Goal: Information Seeking & Learning: Check status

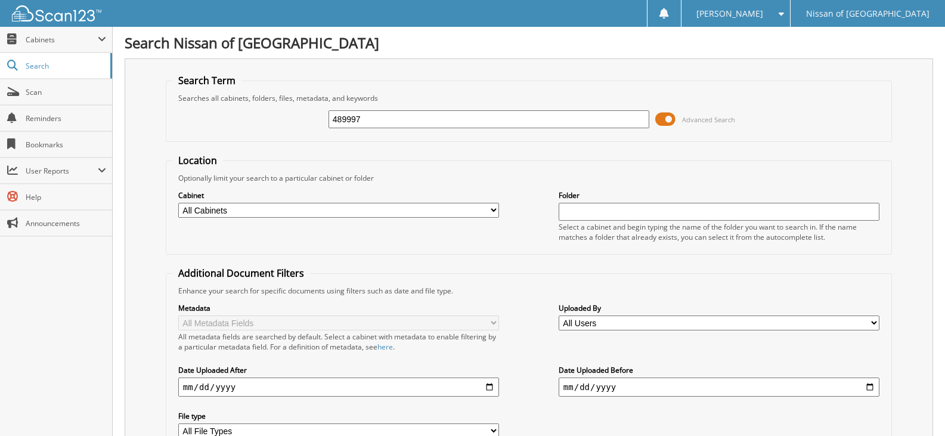
type input "489997"
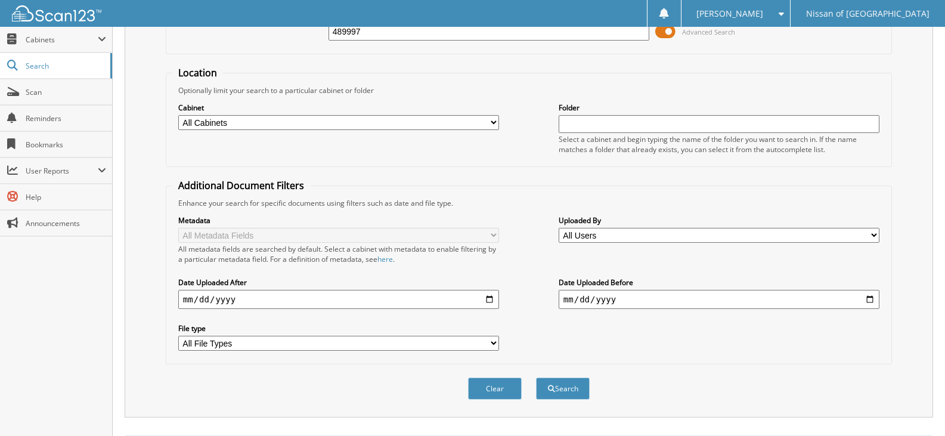
scroll to position [60, 0]
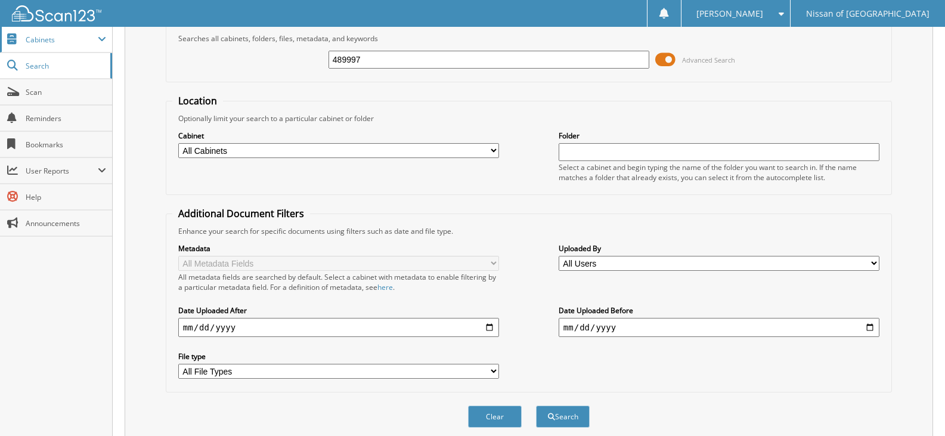
click at [63, 42] on span "Cabinets" at bounding box center [62, 40] width 72 height 10
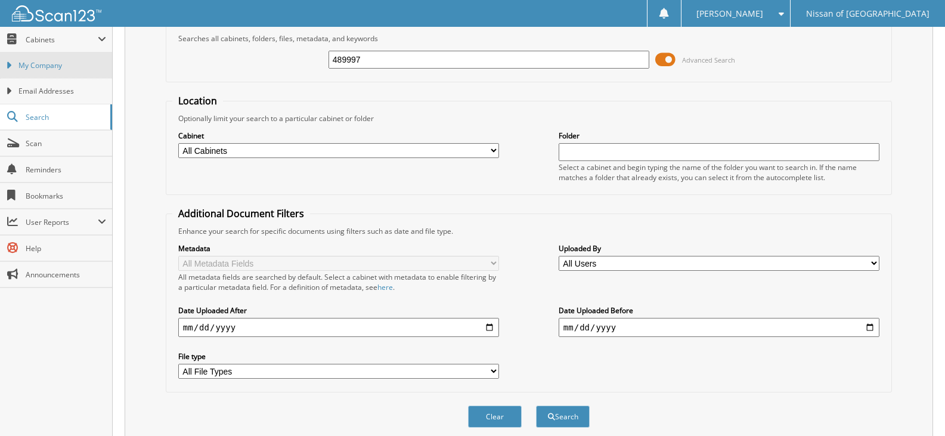
click at [51, 66] on span "My Company" at bounding box center [62, 65] width 88 height 11
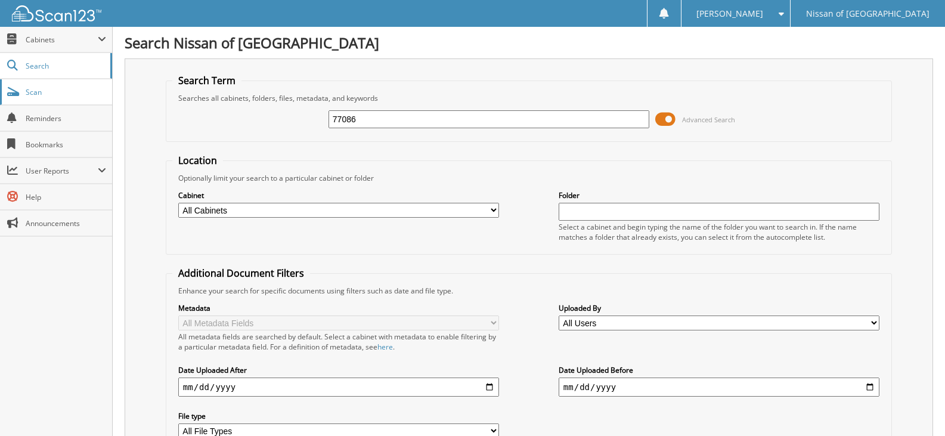
type input "77086"
click at [666, 116] on span at bounding box center [665, 119] width 20 height 18
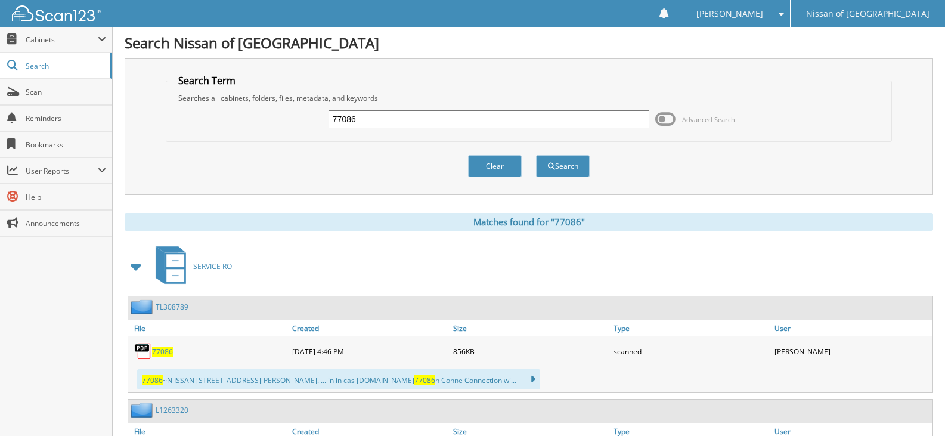
click at [382, 116] on input "77086" at bounding box center [488, 119] width 321 height 18
type input "77087"
click at [536, 155] on button "Search" at bounding box center [563, 166] width 54 height 22
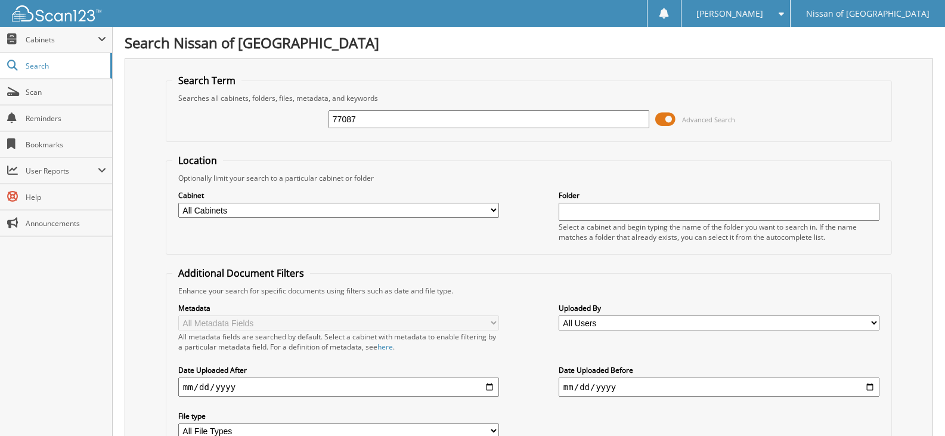
click at [660, 115] on span at bounding box center [665, 119] width 20 height 18
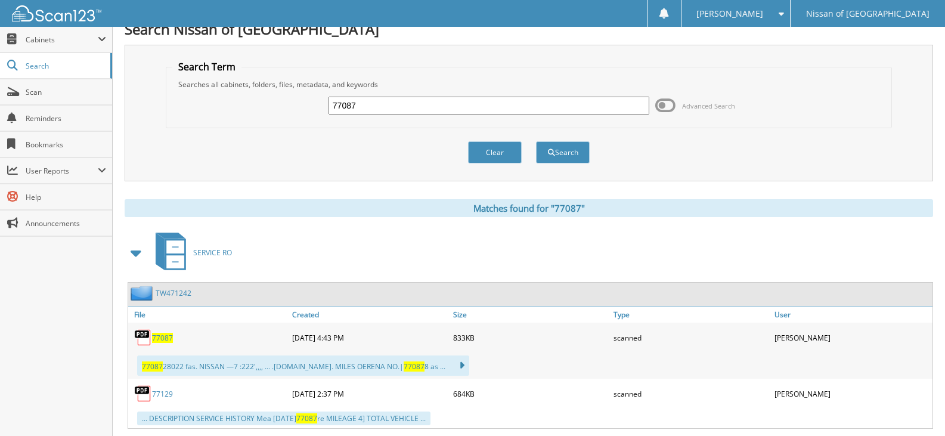
scroll to position [60, 0]
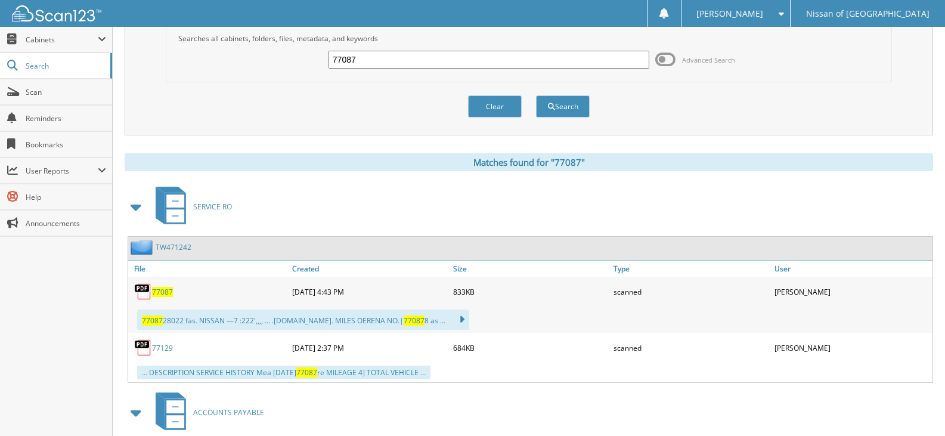
click at [377, 66] on input "77087" at bounding box center [488, 60] width 321 height 18
type input "77085"
click at [536, 95] on button "Search" at bounding box center [563, 106] width 54 height 22
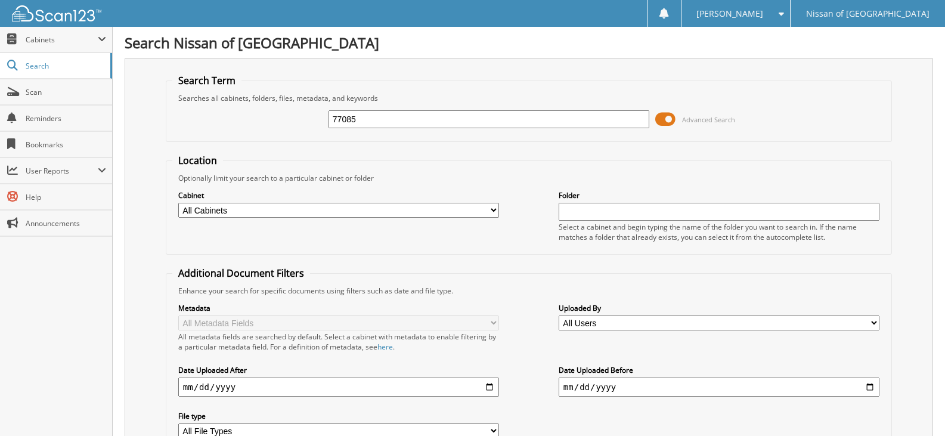
click at [665, 121] on span at bounding box center [665, 119] width 20 height 18
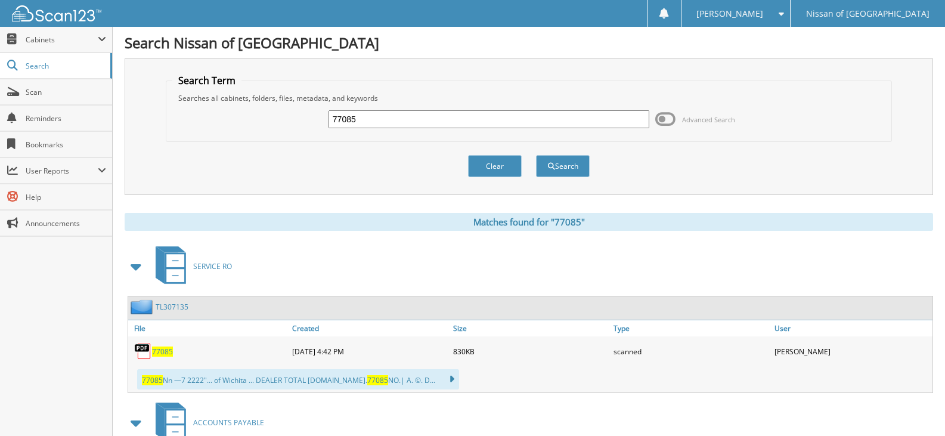
click at [367, 120] on input "77085" at bounding box center [488, 119] width 321 height 18
type input "77099"
click at [536, 155] on button "Search" at bounding box center [563, 166] width 54 height 22
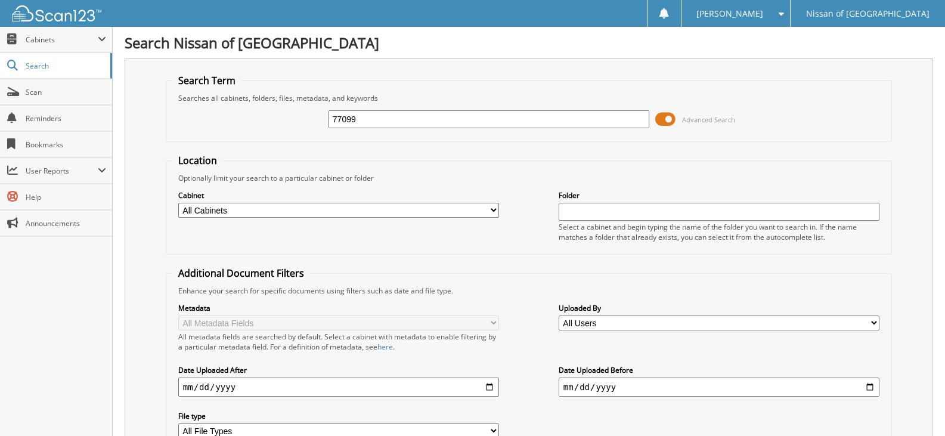
click at [671, 120] on span at bounding box center [665, 119] width 20 height 18
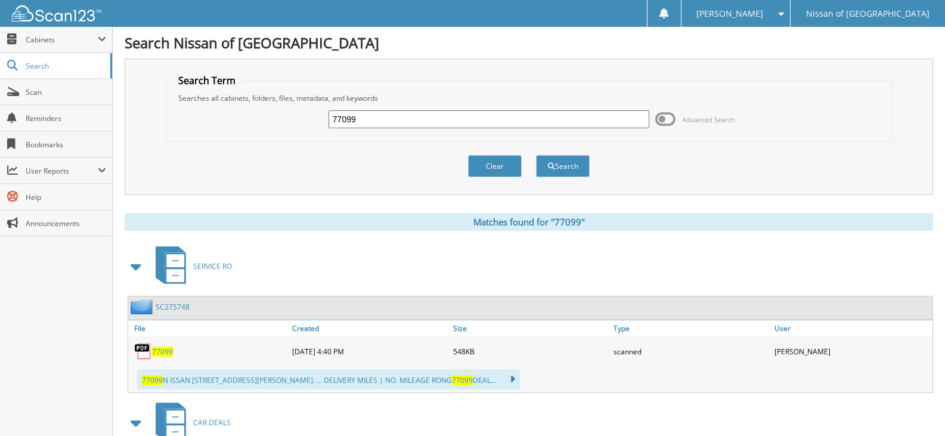
click at [377, 114] on input "77099" at bounding box center [488, 119] width 321 height 18
type input "77076"
click at [536, 155] on button "Search" at bounding box center [563, 166] width 54 height 22
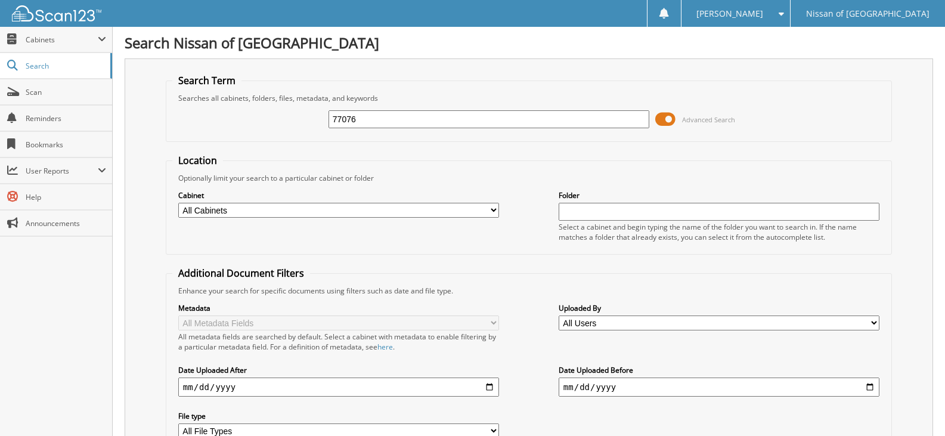
click at [672, 123] on span at bounding box center [665, 119] width 20 height 18
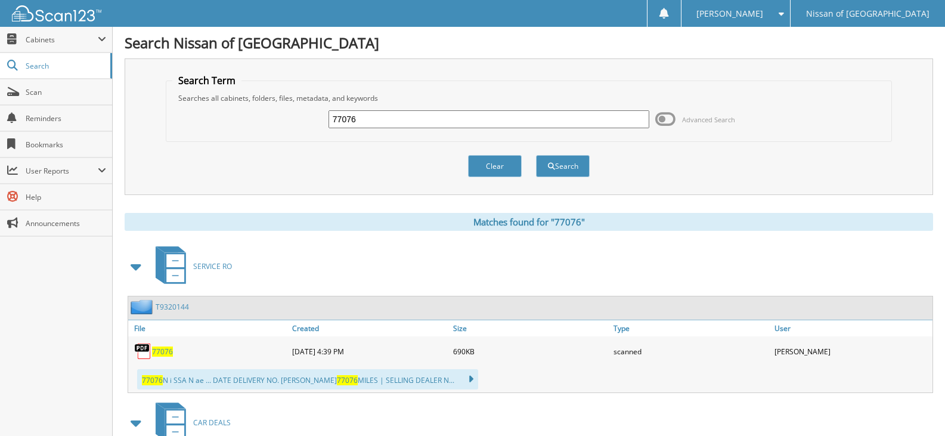
click at [380, 131] on div "77076 Advanced Search" at bounding box center [528, 119] width 713 height 32
click at [377, 122] on input "77076" at bounding box center [488, 119] width 321 height 18
type input "77075"
click at [536, 155] on button "Search" at bounding box center [563, 166] width 54 height 22
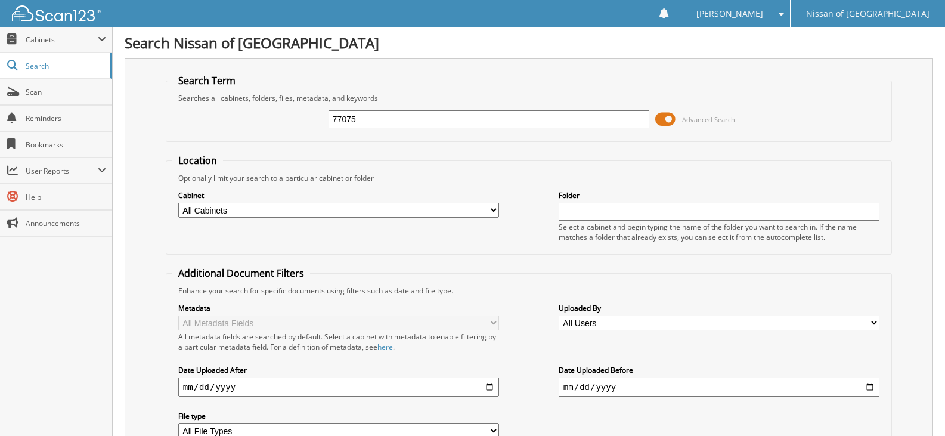
click at [667, 122] on span at bounding box center [665, 119] width 20 height 18
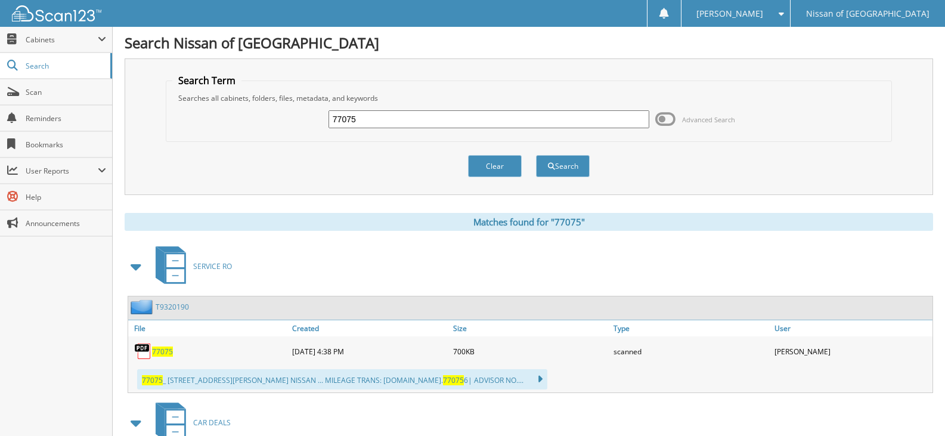
click at [395, 113] on input "77075" at bounding box center [488, 119] width 321 height 18
click at [394, 113] on input "77075" at bounding box center [488, 119] width 321 height 18
click at [371, 123] on input "77075" at bounding box center [488, 119] width 321 height 18
type input "77074"
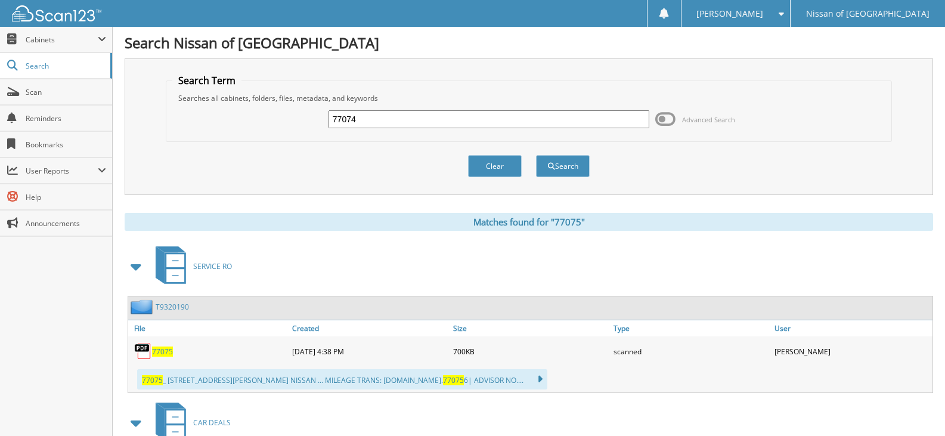
click at [536, 155] on button "Search" at bounding box center [563, 166] width 54 height 22
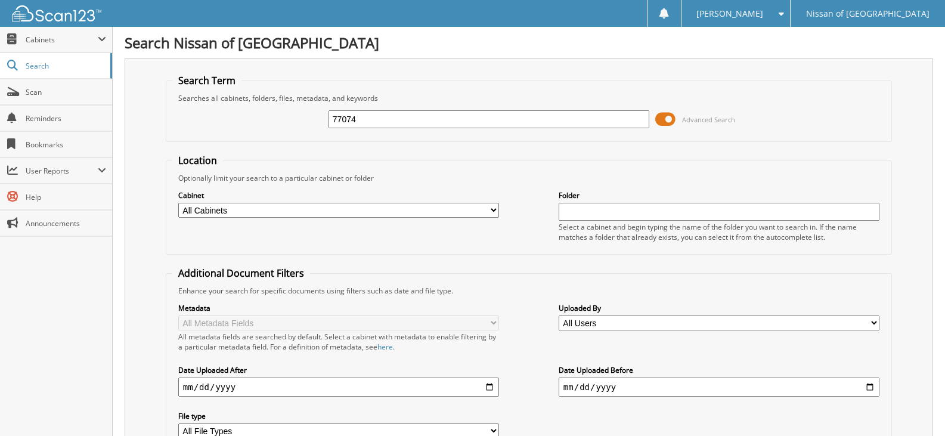
click at [662, 125] on span at bounding box center [665, 119] width 20 height 18
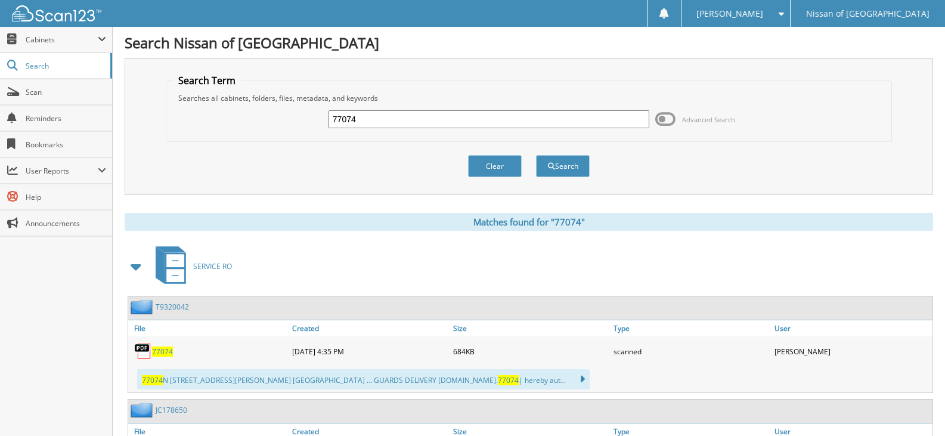
click at [360, 117] on input "77074" at bounding box center [488, 119] width 321 height 18
type input "77017"
click at [536, 155] on button "Search" at bounding box center [563, 166] width 54 height 22
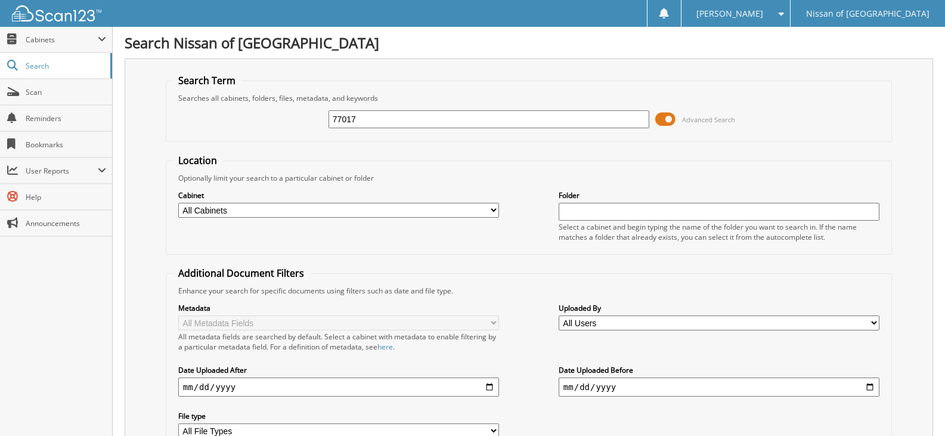
click at [670, 114] on span at bounding box center [665, 119] width 20 height 18
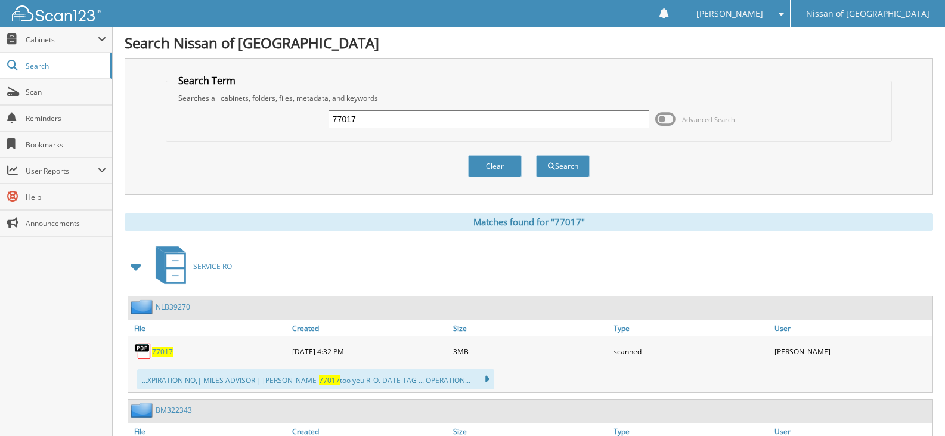
click at [367, 121] on input "77017" at bounding box center [488, 119] width 321 height 18
type input "77019"
click at [536, 155] on button "Search" at bounding box center [563, 166] width 54 height 22
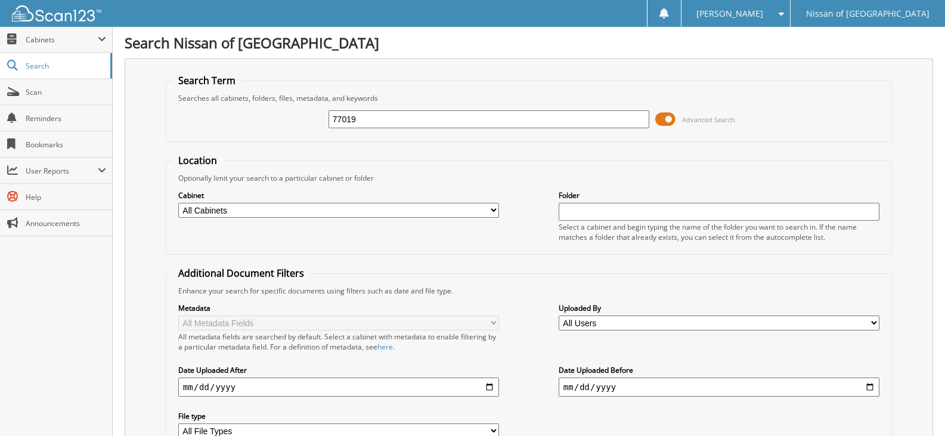
click at [666, 123] on span at bounding box center [665, 119] width 20 height 18
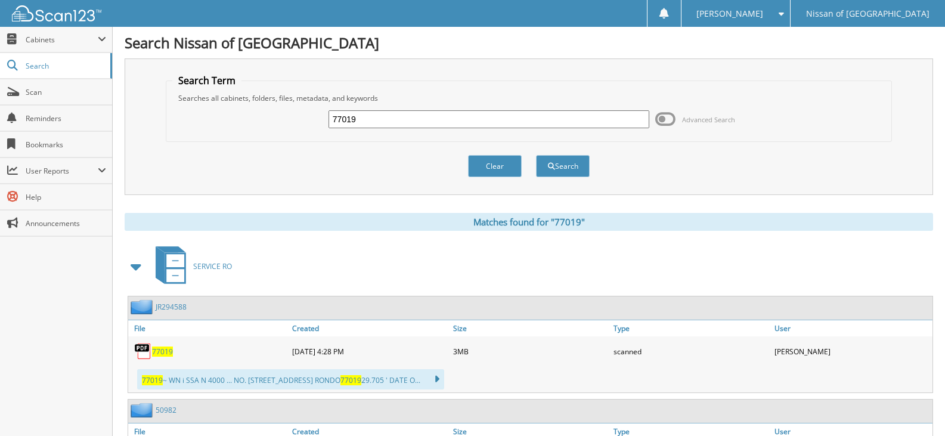
click at [380, 111] on input "77019" at bounding box center [488, 119] width 321 height 18
type input "77063"
click at [536, 155] on button "Search" at bounding box center [563, 166] width 54 height 22
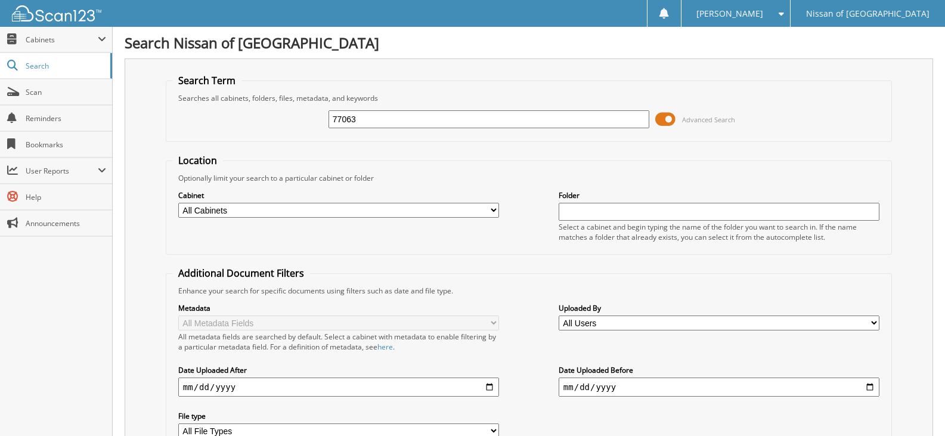
click at [667, 119] on span at bounding box center [665, 119] width 20 height 18
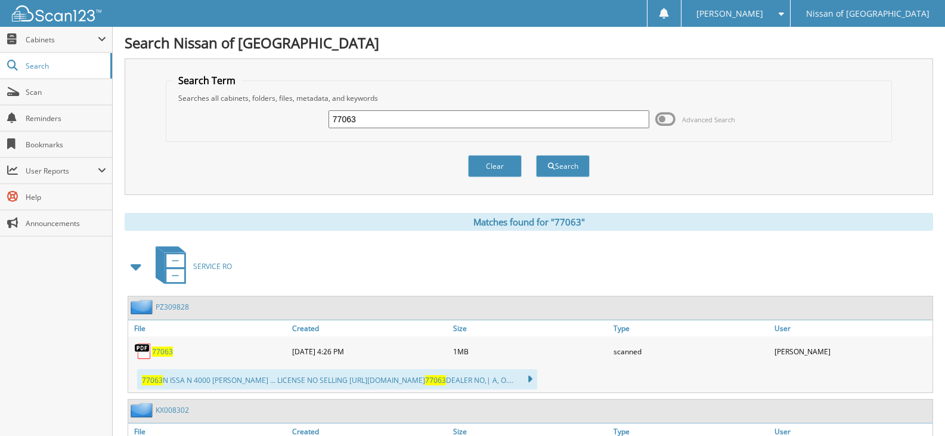
click at [364, 122] on input "77063" at bounding box center [488, 119] width 321 height 18
type input "77052"
click at [536, 155] on button "Search" at bounding box center [563, 166] width 54 height 22
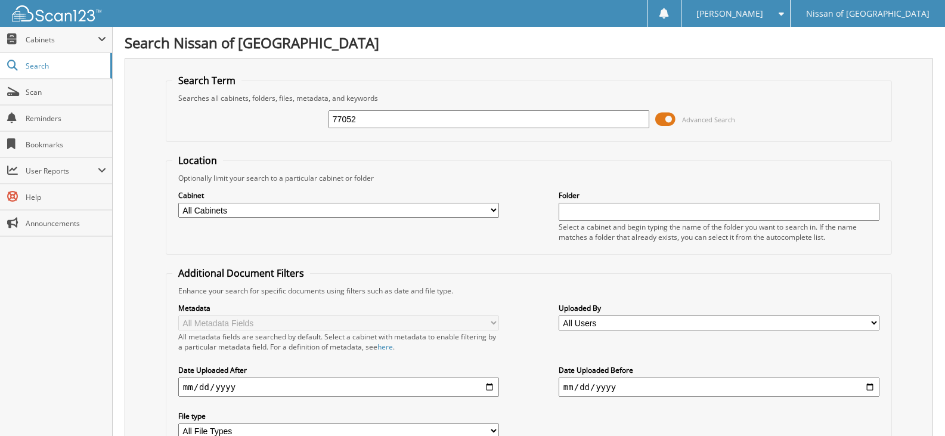
click at [664, 124] on span at bounding box center [665, 119] width 20 height 18
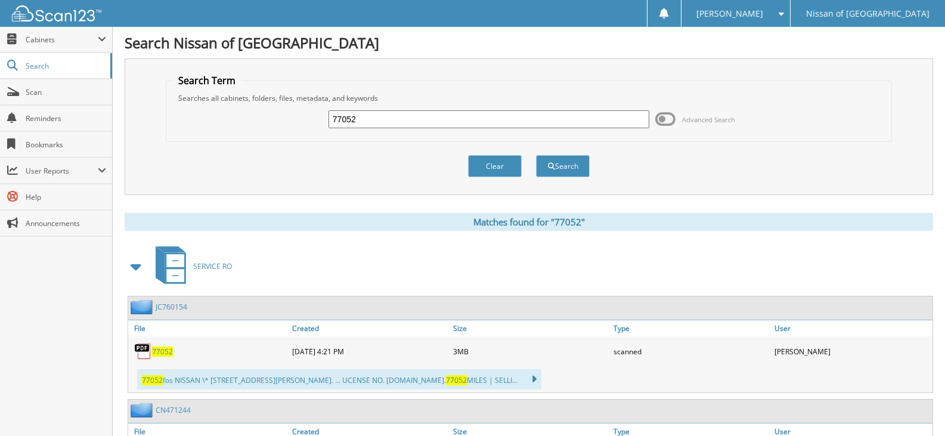
click at [368, 120] on input "77052" at bounding box center [488, 119] width 321 height 18
type input "76990"
click at [536, 155] on button "Search" at bounding box center [563, 166] width 54 height 22
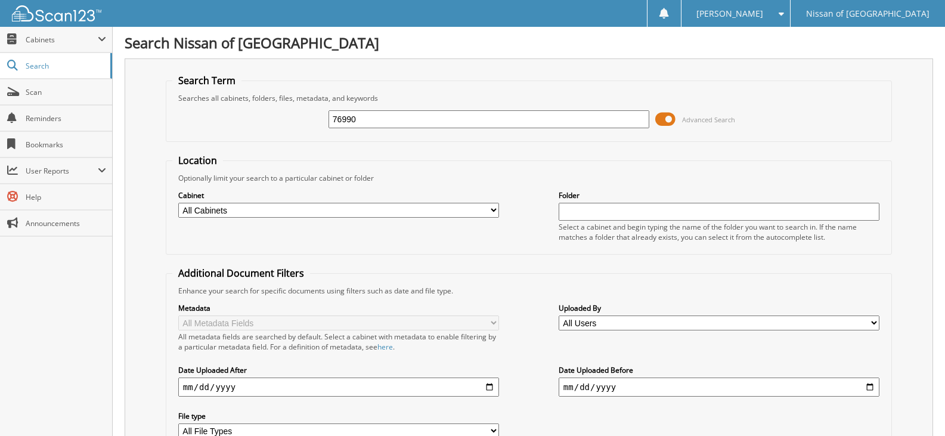
click at [670, 121] on span at bounding box center [665, 119] width 20 height 18
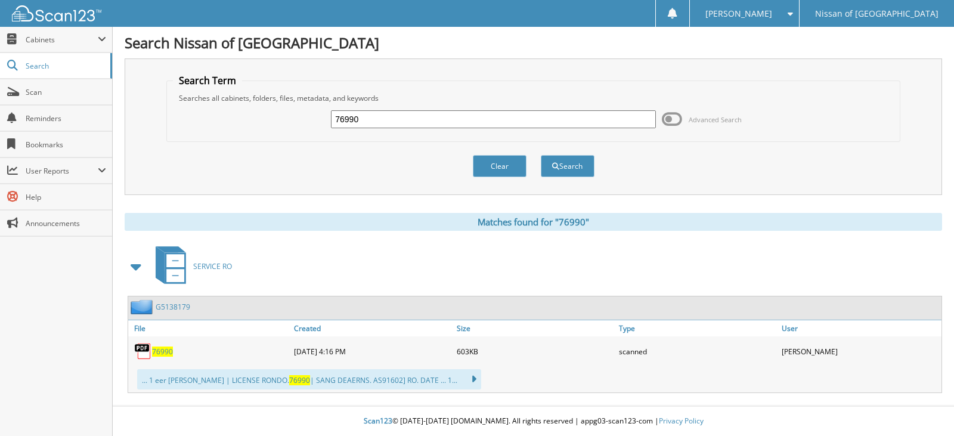
click at [387, 121] on input "76990" at bounding box center [493, 119] width 324 height 18
type input "77016"
click at [541, 155] on button "Search" at bounding box center [568, 166] width 54 height 22
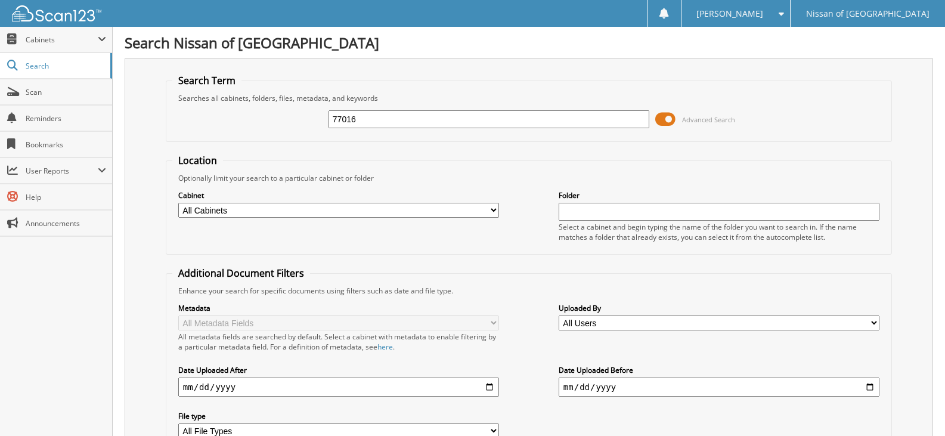
click at [663, 122] on span at bounding box center [665, 119] width 20 height 18
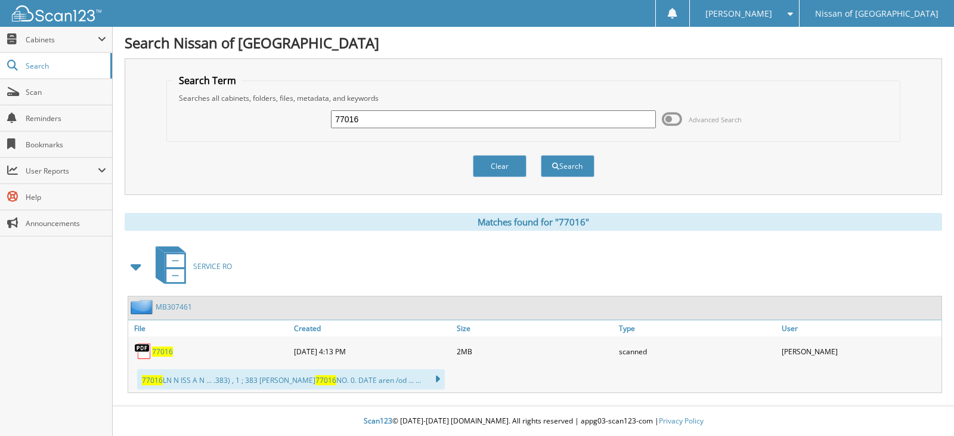
click at [381, 125] on input "77016" at bounding box center [493, 119] width 324 height 18
click at [380, 125] on input "77016" at bounding box center [493, 119] width 324 height 18
type input "77047"
click at [541, 155] on button "Search" at bounding box center [568, 166] width 54 height 22
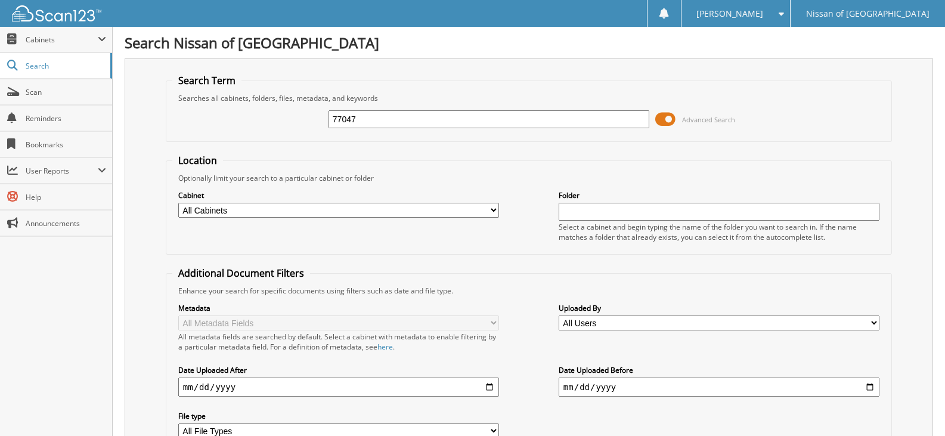
click at [671, 122] on span at bounding box center [665, 119] width 20 height 18
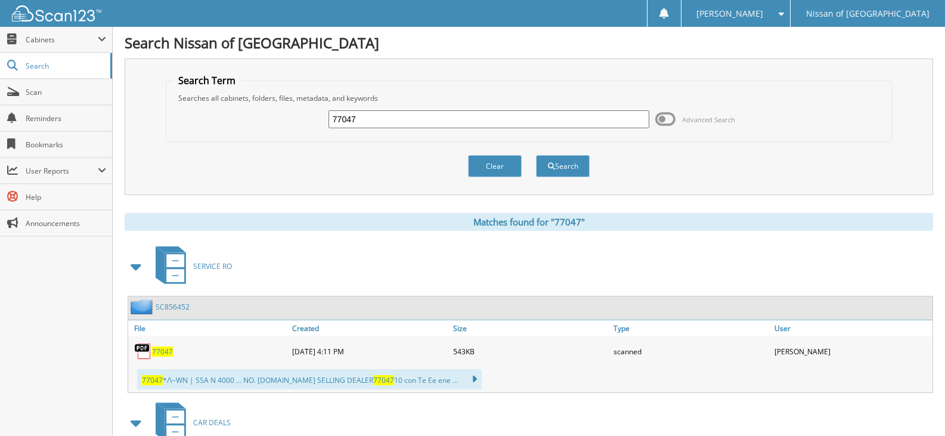
click at [392, 120] on input "77047" at bounding box center [488, 119] width 321 height 18
type input "76945"
click at [536, 155] on button "Search" at bounding box center [563, 166] width 54 height 22
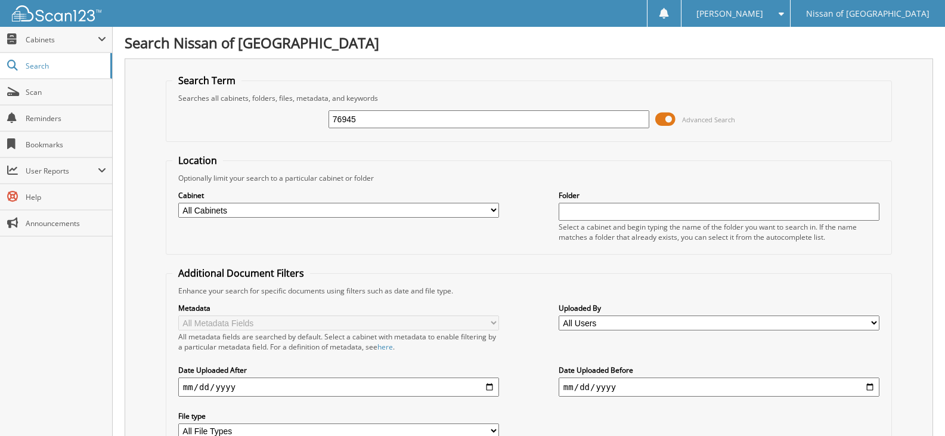
click at [669, 113] on span at bounding box center [665, 119] width 20 height 18
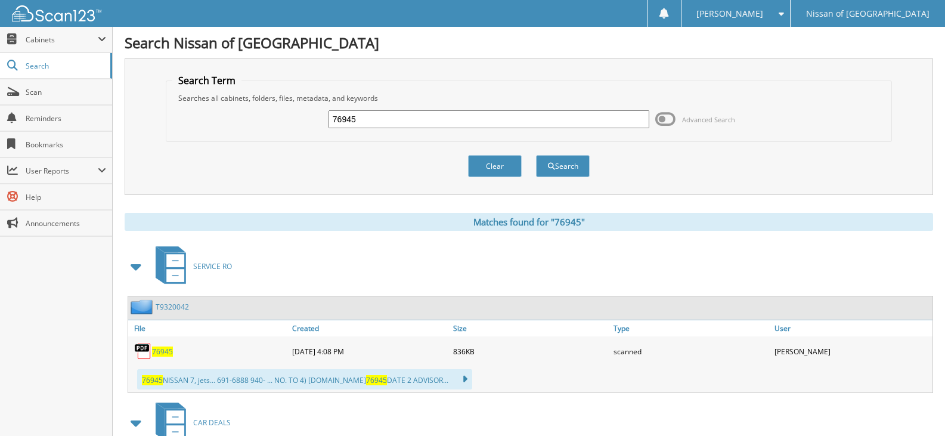
click at [354, 112] on input "76945" at bounding box center [488, 119] width 321 height 18
type input "76944"
click at [536, 155] on button "Search" at bounding box center [563, 166] width 54 height 22
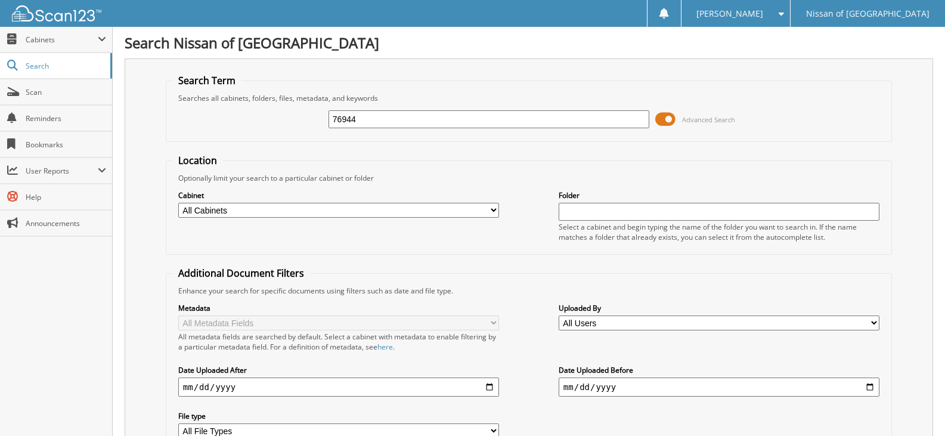
click at [662, 119] on span at bounding box center [665, 119] width 20 height 18
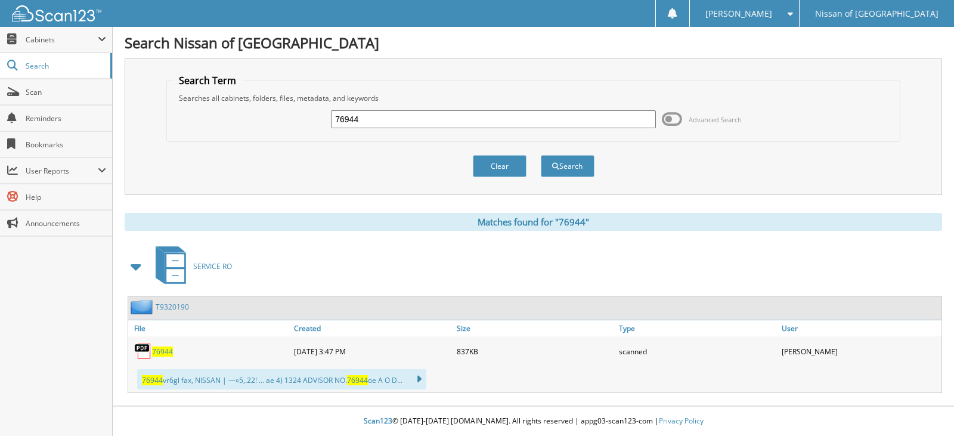
click at [382, 123] on input "76944" at bounding box center [493, 119] width 324 height 18
type input "76955"
click at [541, 155] on button "Search" at bounding box center [568, 166] width 54 height 22
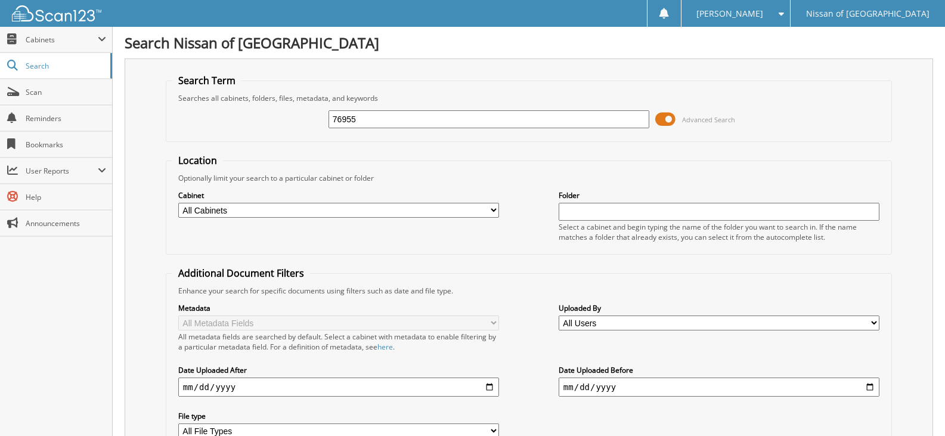
click at [659, 113] on span at bounding box center [665, 119] width 20 height 18
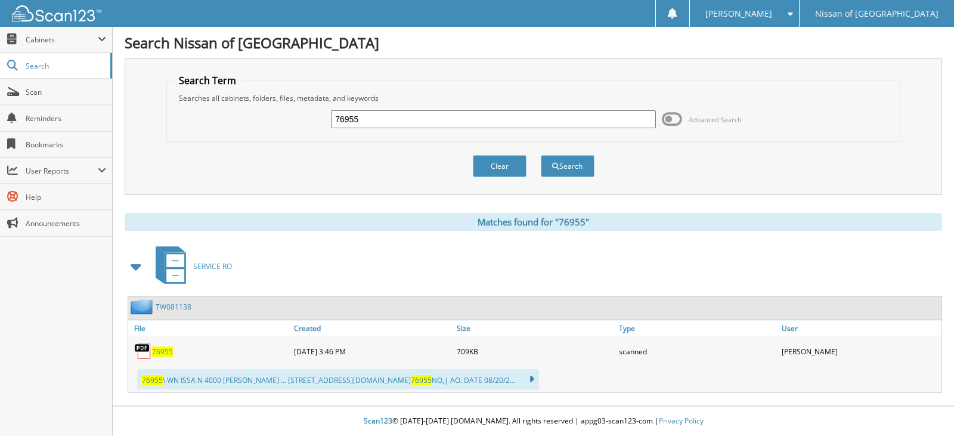
click at [365, 114] on input "76955" at bounding box center [493, 119] width 324 height 18
type input "76696"
click at [541, 155] on button "Search" at bounding box center [568, 166] width 54 height 22
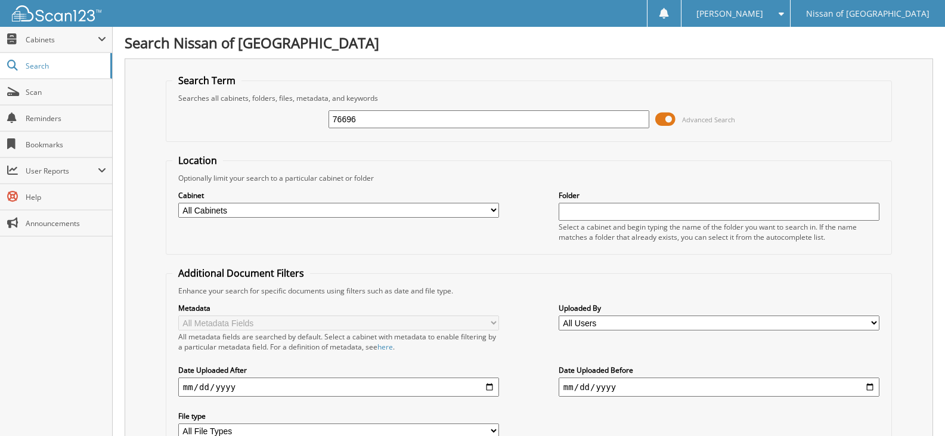
click at [667, 122] on span at bounding box center [665, 119] width 20 height 18
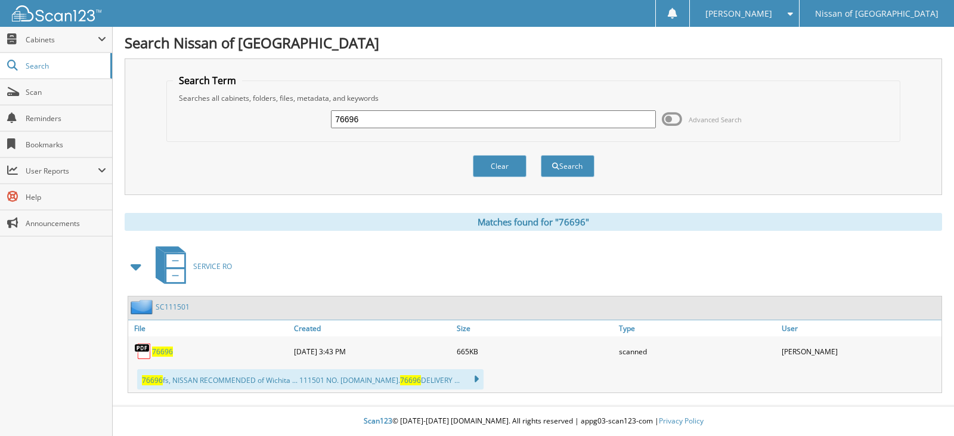
click at [366, 116] on input "76696" at bounding box center [493, 119] width 324 height 18
type input "76956"
click at [541, 155] on button "Search" at bounding box center [568, 166] width 54 height 22
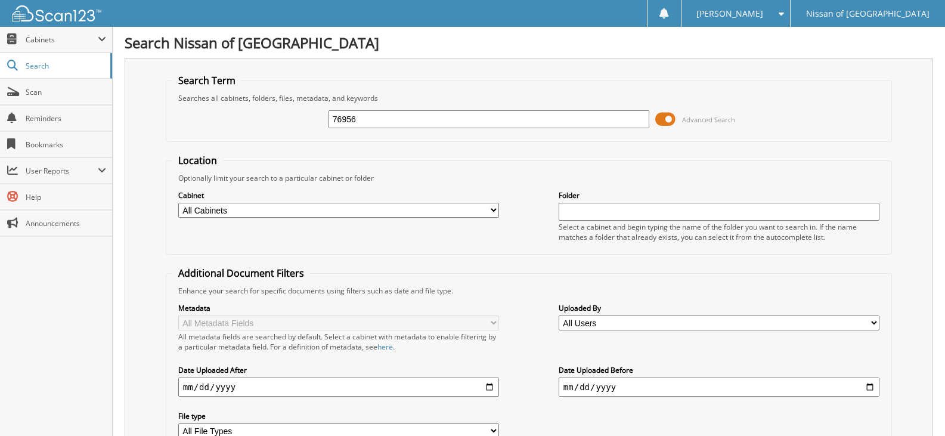
click at [669, 120] on span at bounding box center [665, 119] width 20 height 18
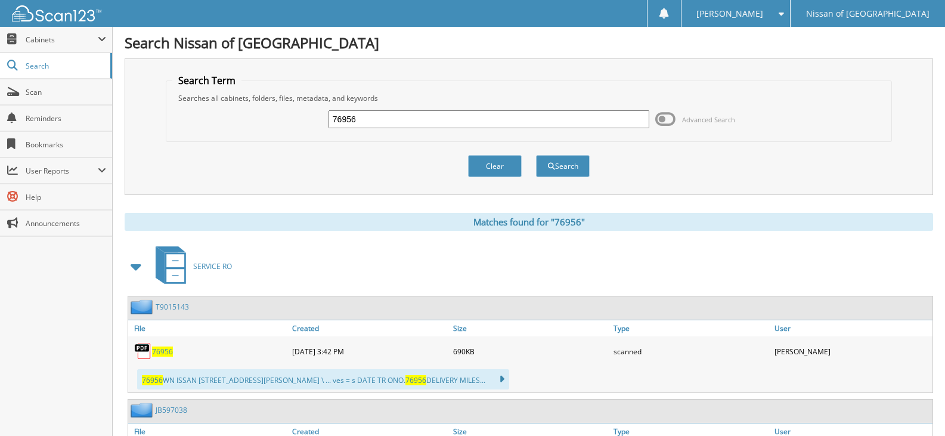
click at [387, 118] on input "76956" at bounding box center [488, 119] width 321 height 18
type input "76954"
click at [536, 155] on button "Search" at bounding box center [563, 166] width 54 height 22
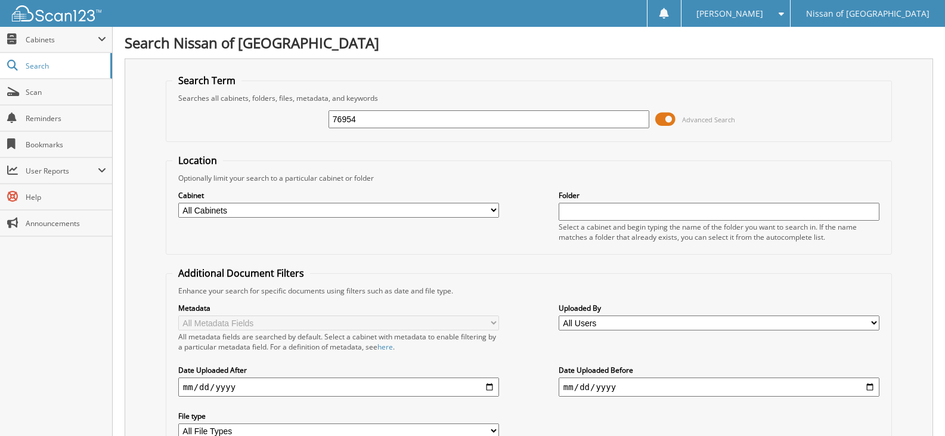
click at [666, 120] on span at bounding box center [665, 119] width 20 height 18
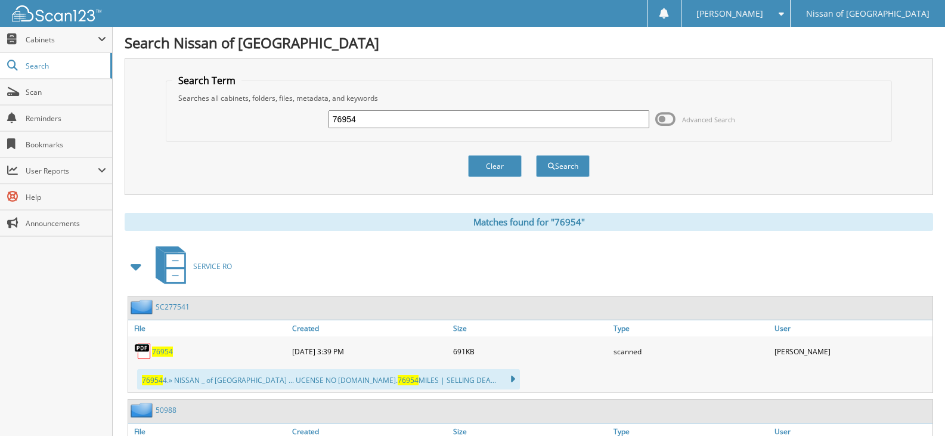
click at [368, 122] on input "76954" at bounding box center [488, 119] width 321 height 18
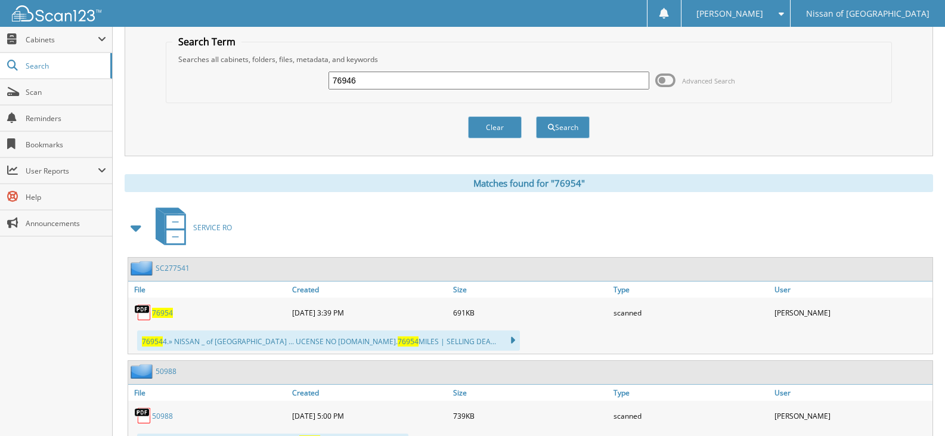
scroll to position [60, 0]
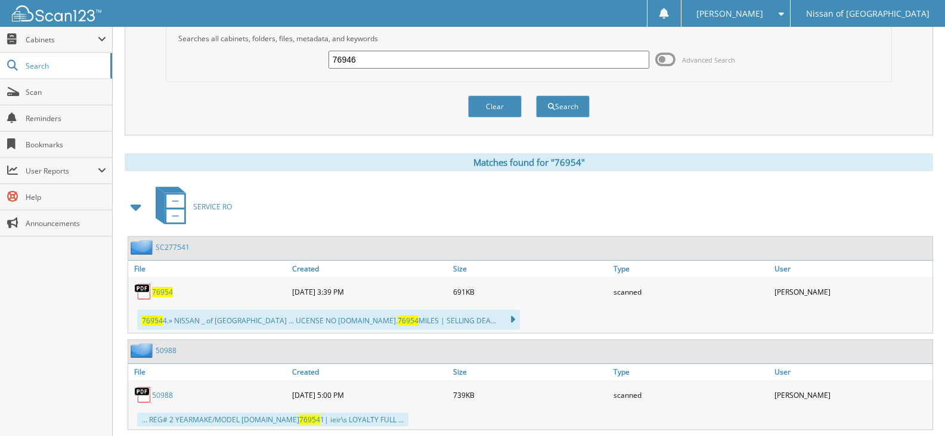
type input "76946"
click at [536, 95] on button "Search" at bounding box center [563, 106] width 54 height 22
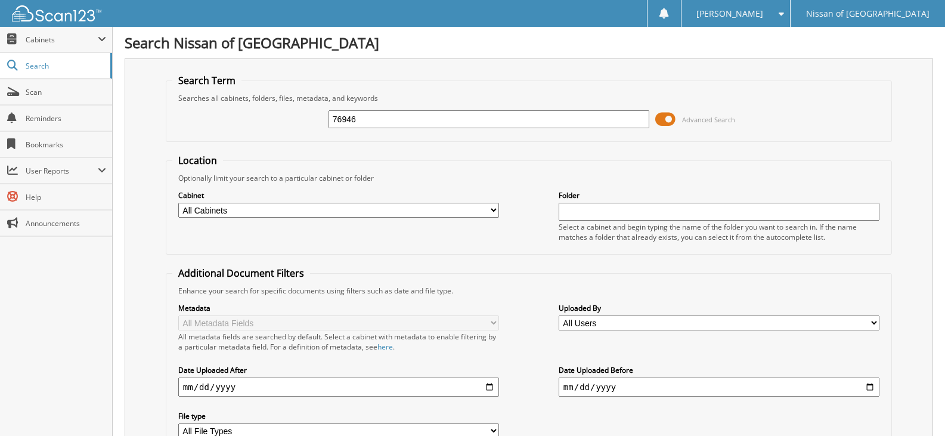
click at [664, 120] on span at bounding box center [665, 119] width 20 height 18
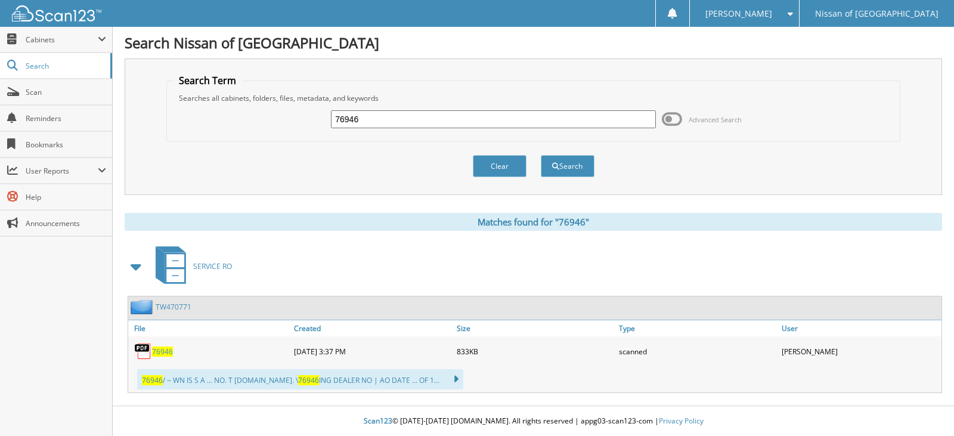
click at [367, 121] on input "76946" at bounding box center [493, 119] width 324 height 18
type input "76839"
click at [541, 155] on button "Search" at bounding box center [568, 166] width 54 height 22
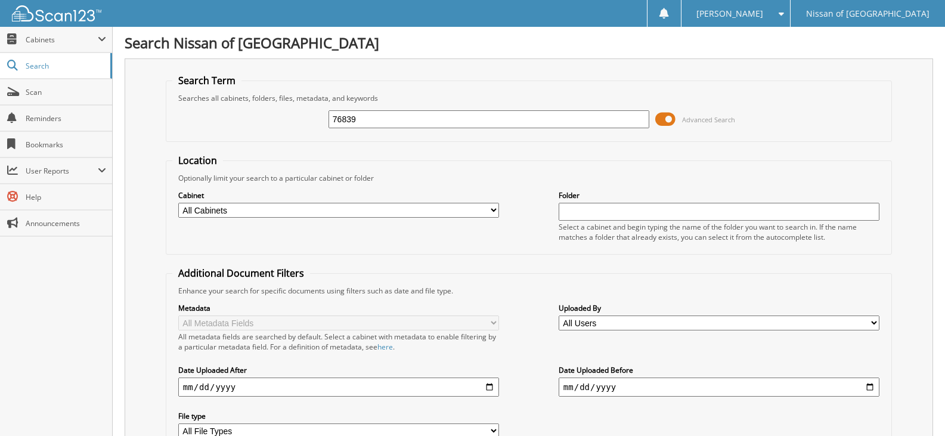
click at [664, 120] on span at bounding box center [665, 119] width 20 height 18
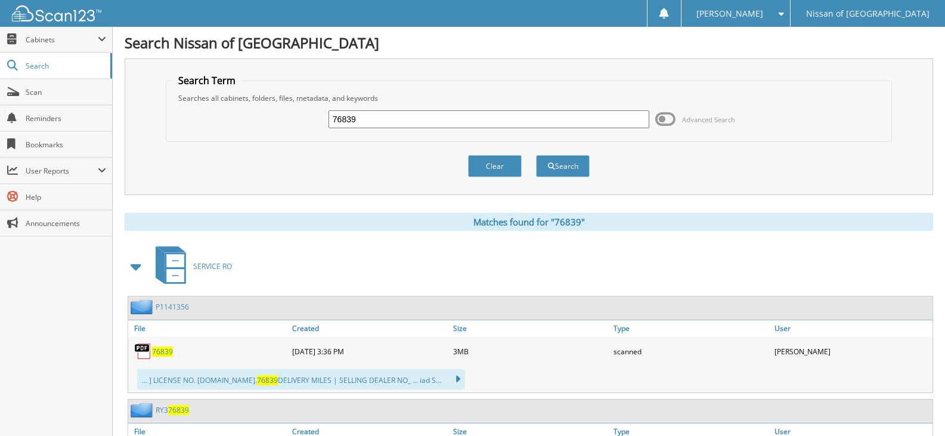
click at [377, 117] on input "76839" at bounding box center [488, 119] width 321 height 18
type input "76883"
click at [536, 155] on button "Search" at bounding box center [563, 166] width 54 height 22
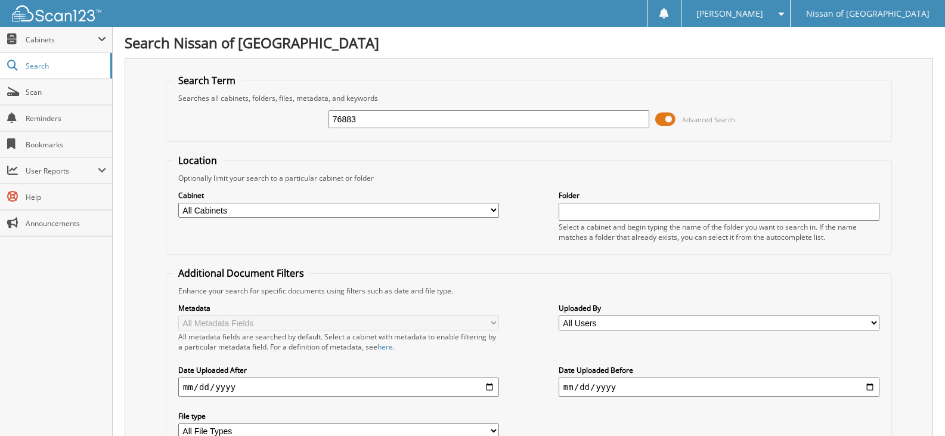
click at [667, 120] on span at bounding box center [665, 119] width 20 height 18
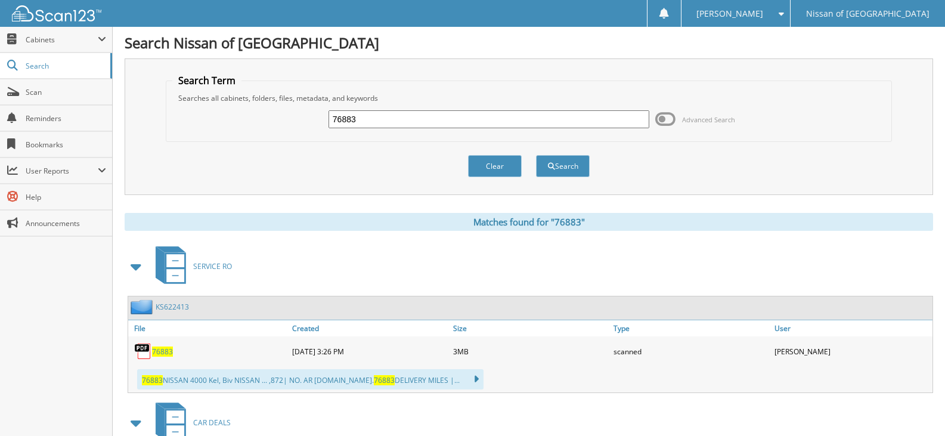
click at [380, 107] on div "76883 Advanced Search" at bounding box center [528, 119] width 713 height 32
click at [371, 114] on input "76883" at bounding box center [488, 119] width 321 height 18
type input "76924"
click at [536, 155] on button "Search" at bounding box center [563, 166] width 54 height 22
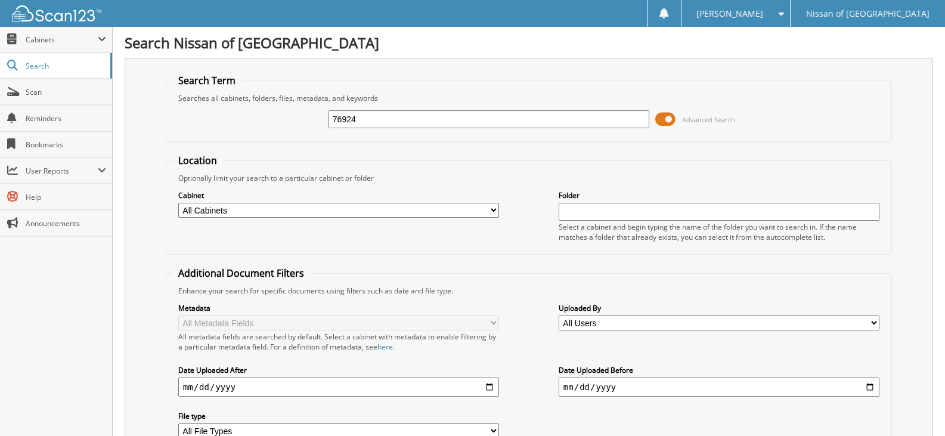
click at [662, 121] on span at bounding box center [665, 119] width 20 height 18
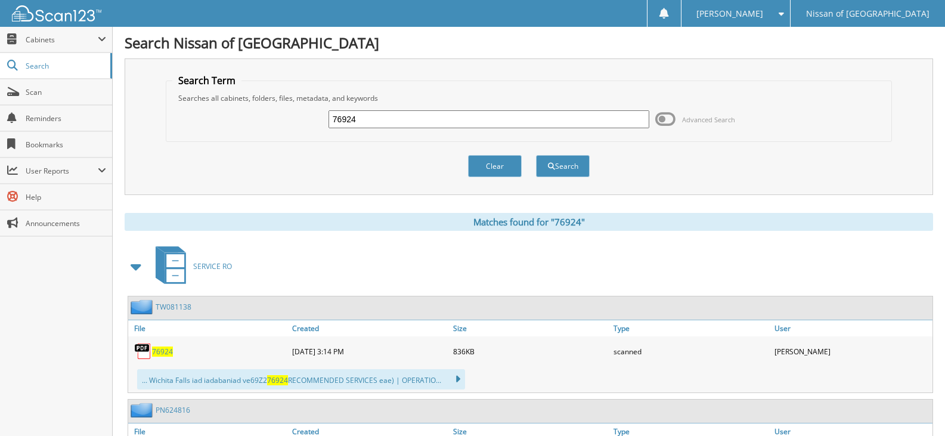
click at [352, 117] on input "76924" at bounding box center [488, 119] width 321 height 18
type input "76914"
click at [536, 155] on button "Search" at bounding box center [563, 166] width 54 height 22
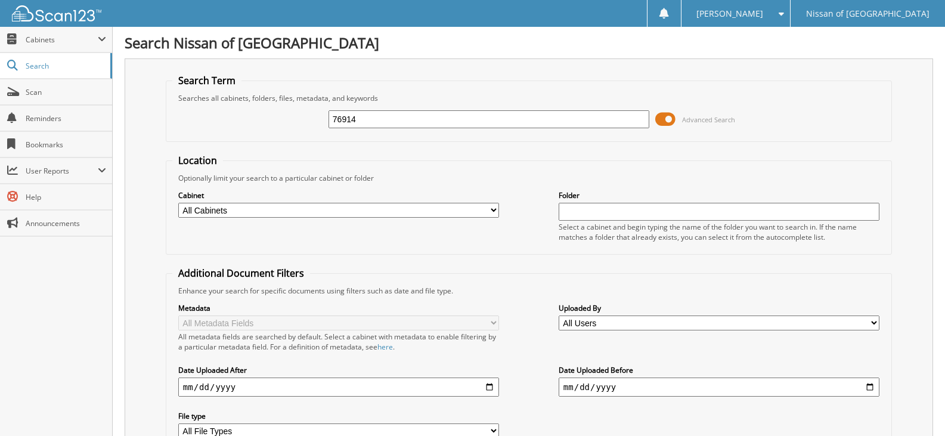
click at [653, 119] on div "76914 Advanced Search" at bounding box center [528, 119] width 713 height 32
click at [661, 119] on span at bounding box center [665, 119] width 20 height 18
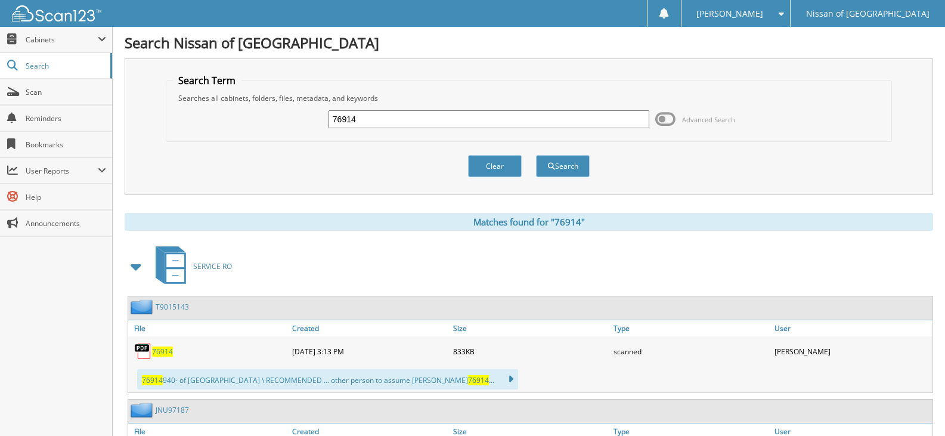
click at [365, 120] on input "76914" at bounding box center [488, 119] width 321 height 18
type input "76912"
click at [536, 155] on button "Search" at bounding box center [563, 166] width 54 height 22
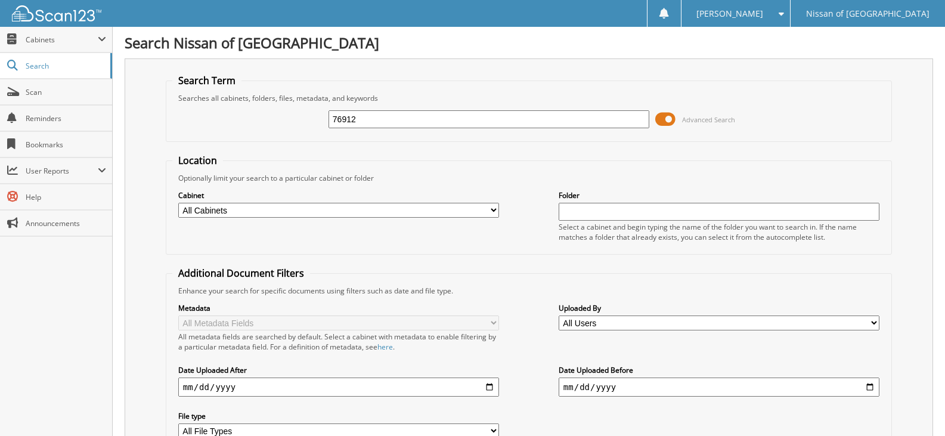
click at [665, 114] on span at bounding box center [665, 119] width 20 height 18
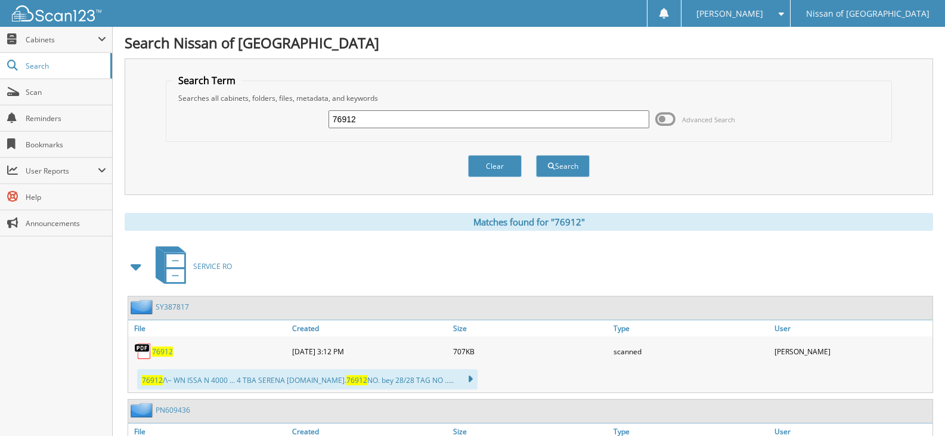
click at [373, 119] on input "76912" at bounding box center [488, 119] width 321 height 18
type input "76908"
click at [536, 155] on button "Search" at bounding box center [563, 166] width 54 height 22
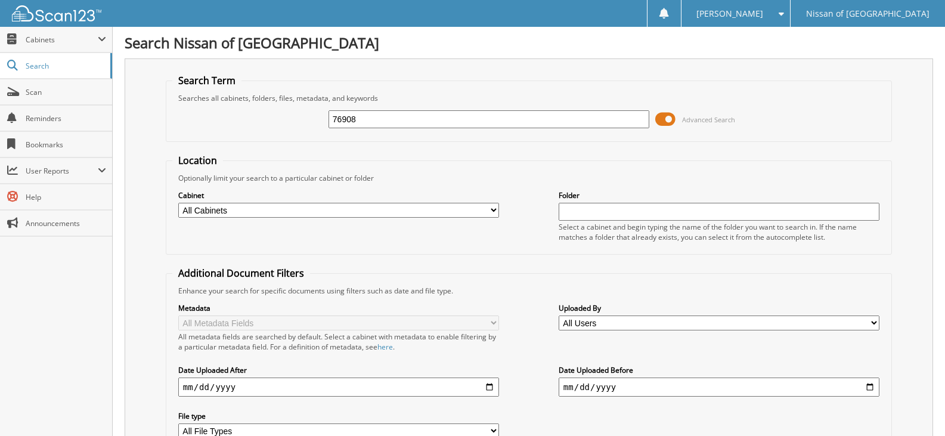
click at [657, 120] on span at bounding box center [665, 119] width 20 height 18
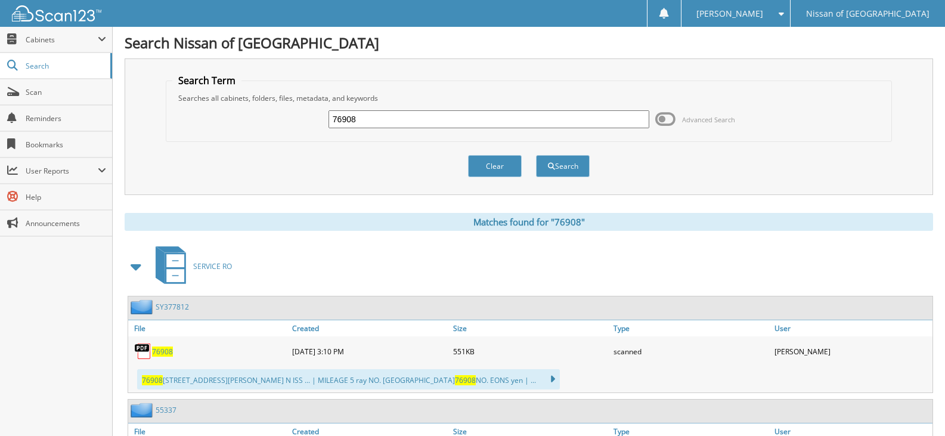
click at [367, 114] on input "76908" at bounding box center [488, 119] width 321 height 18
type input "76949"
click at [536, 155] on button "Search" at bounding box center [563, 166] width 54 height 22
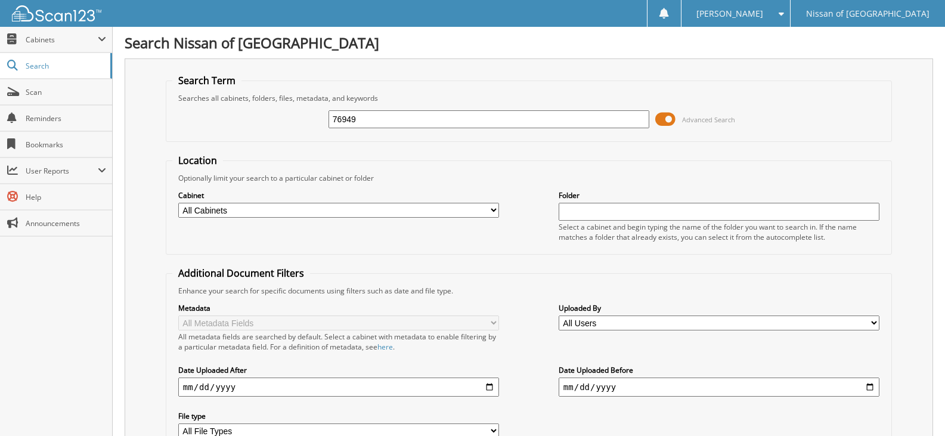
click at [666, 123] on span at bounding box center [665, 119] width 20 height 18
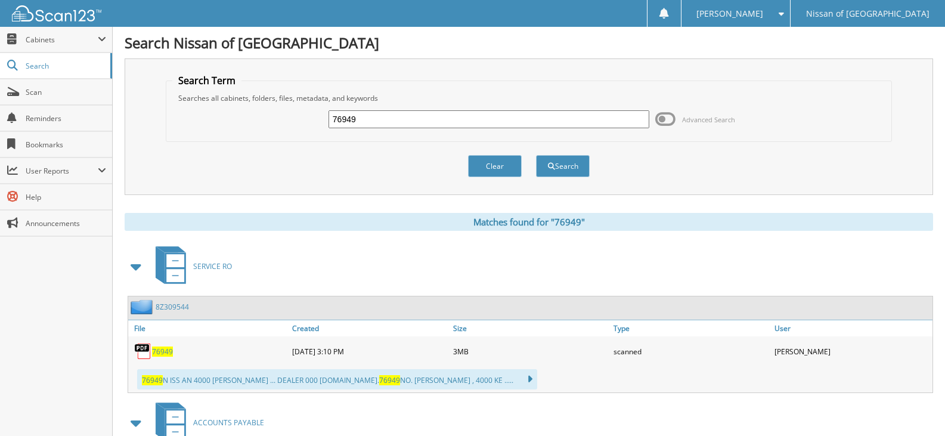
click at [372, 122] on input "76949" at bounding box center [488, 119] width 321 height 18
type input "76882"
click at [536, 155] on button "Search" at bounding box center [563, 166] width 54 height 22
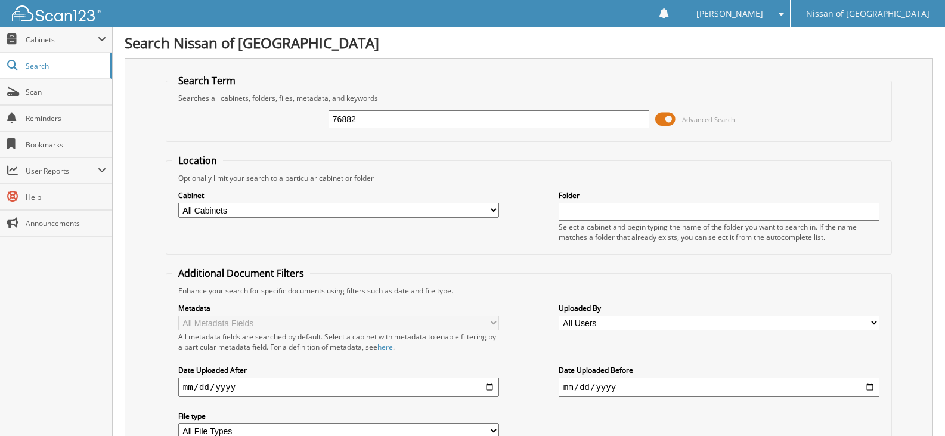
click at [661, 120] on span at bounding box center [665, 119] width 20 height 18
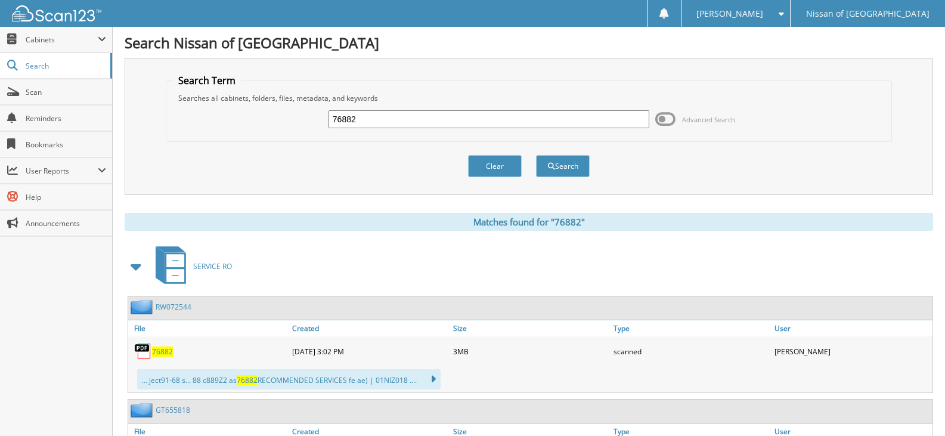
click at [372, 120] on input "76882" at bounding box center [488, 119] width 321 height 18
type input "76917"
click at [536, 155] on button "Search" at bounding box center [563, 166] width 54 height 22
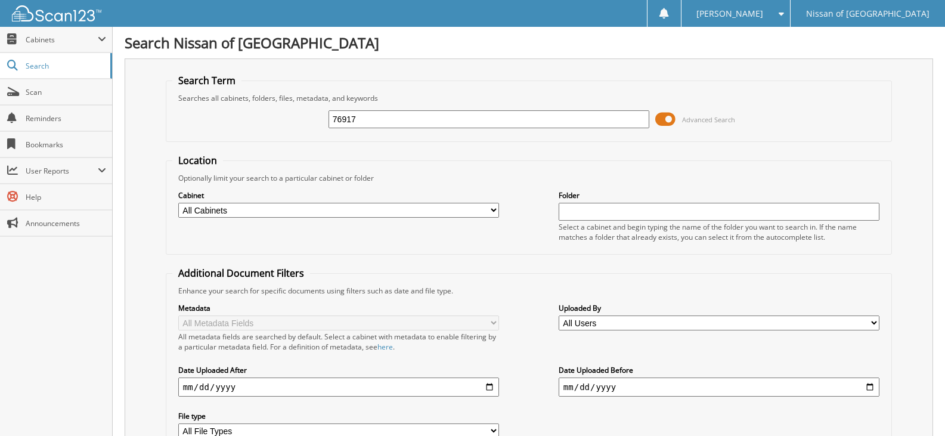
click at [661, 112] on span at bounding box center [665, 119] width 20 height 18
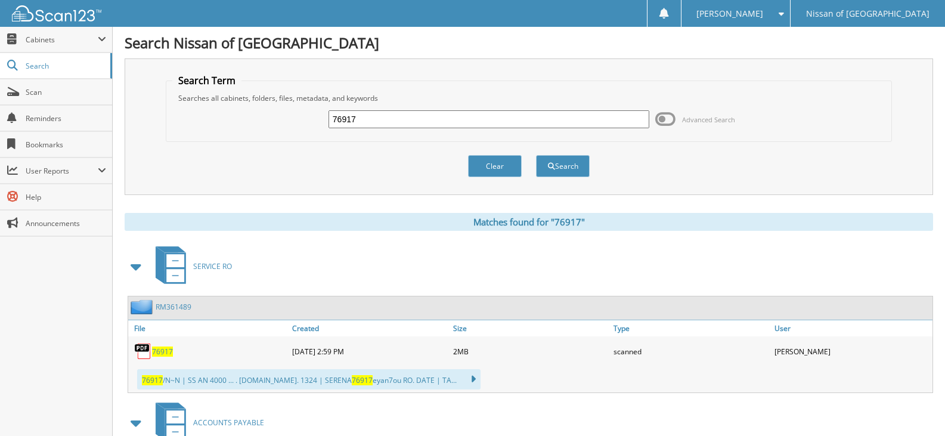
click at [382, 114] on input "76917" at bounding box center [488, 119] width 321 height 18
type input "76922"
click at [536, 155] on button "Search" at bounding box center [563, 166] width 54 height 22
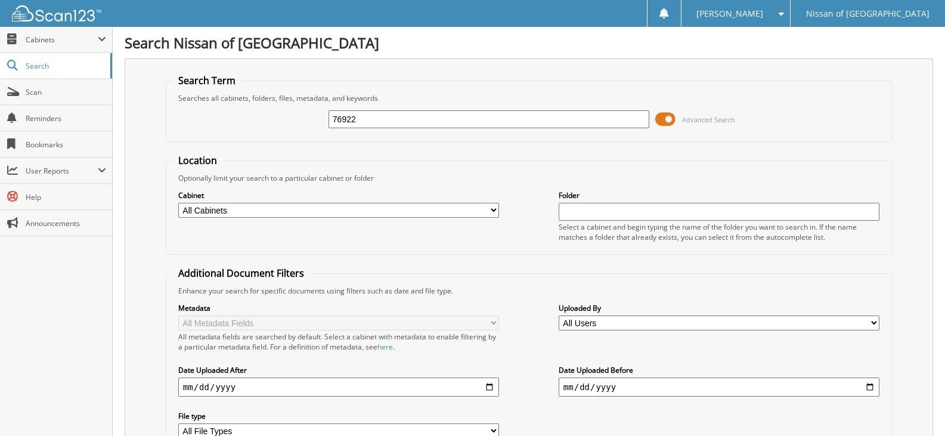
click at [661, 125] on span at bounding box center [665, 119] width 20 height 18
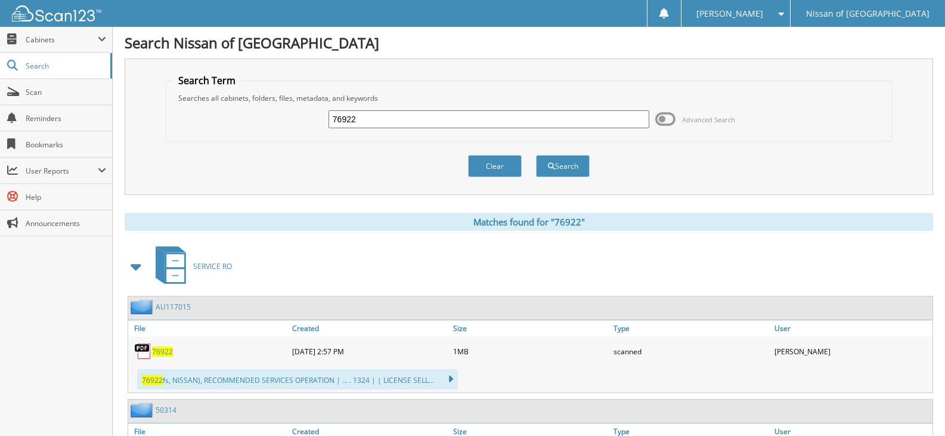
click at [396, 120] on input "76922" at bounding box center [488, 119] width 321 height 18
type input "76923"
click at [536, 155] on button "Search" at bounding box center [563, 166] width 54 height 22
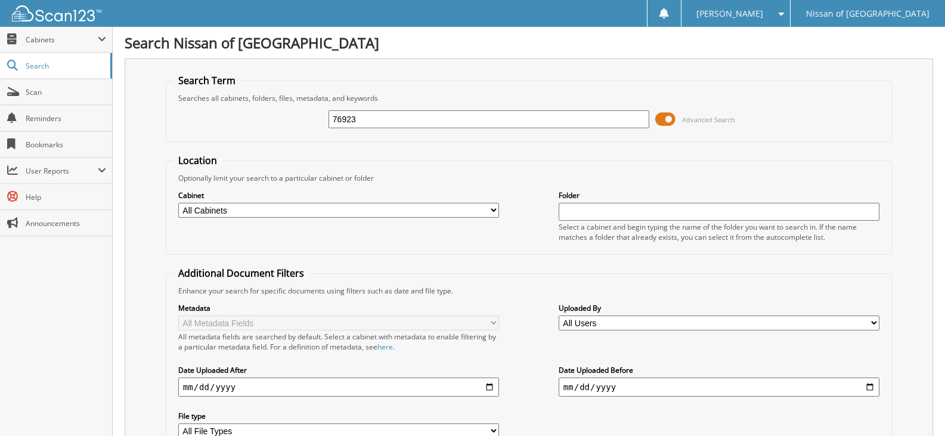
click at [665, 117] on span at bounding box center [665, 119] width 20 height 18
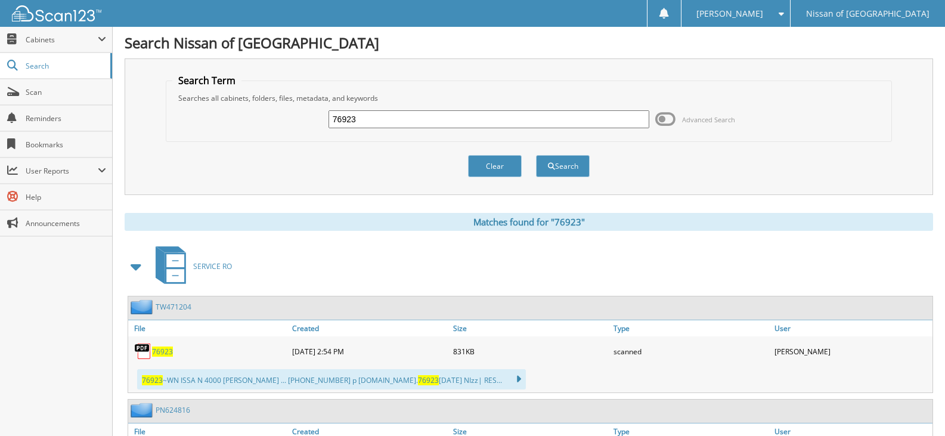
click at [362, 121] on input "76923" at bounding box center [488, 119] width 321 height 18
type input "76915"
click at [536, 155] on button "Search" at bounding box center [563, 166] width 54 height 22
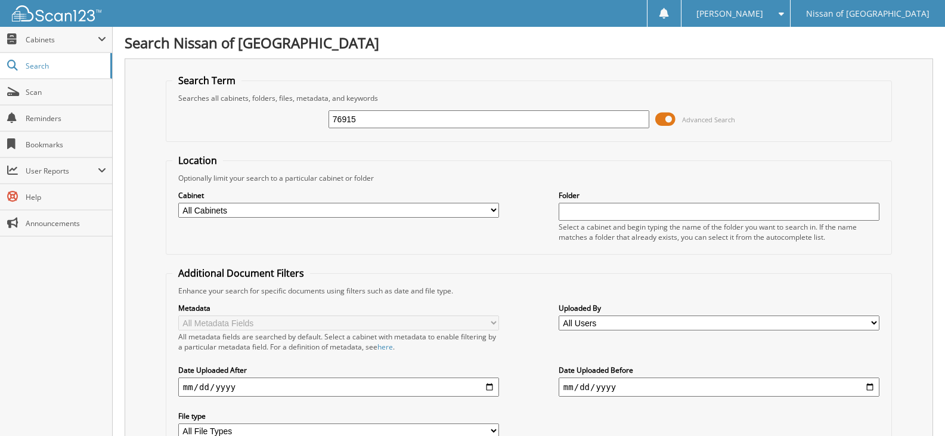
click at [659, 120] on span at bounding box center [665, 119] width 20 height 18
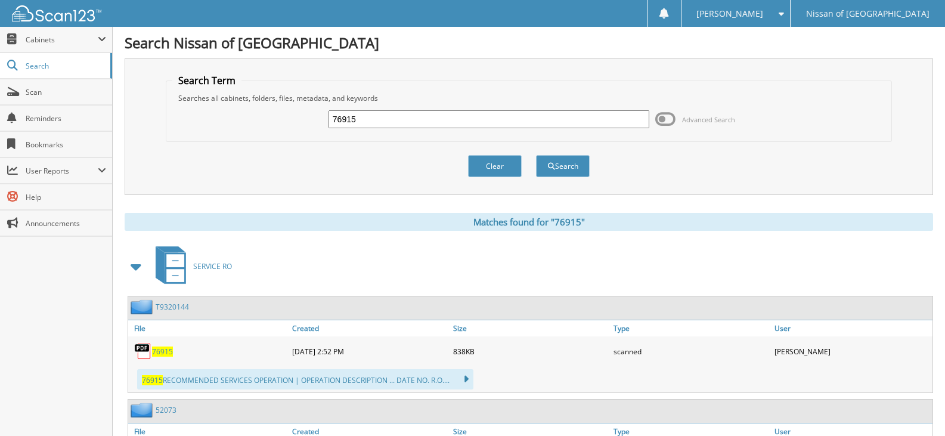
click at [360, 117] on input "76915" at bounding box center [488, 119] width 321 height 18
type input "77142"
click at [536, 155] on button "Search" at bounding box center [563, 166] width 54 height 22
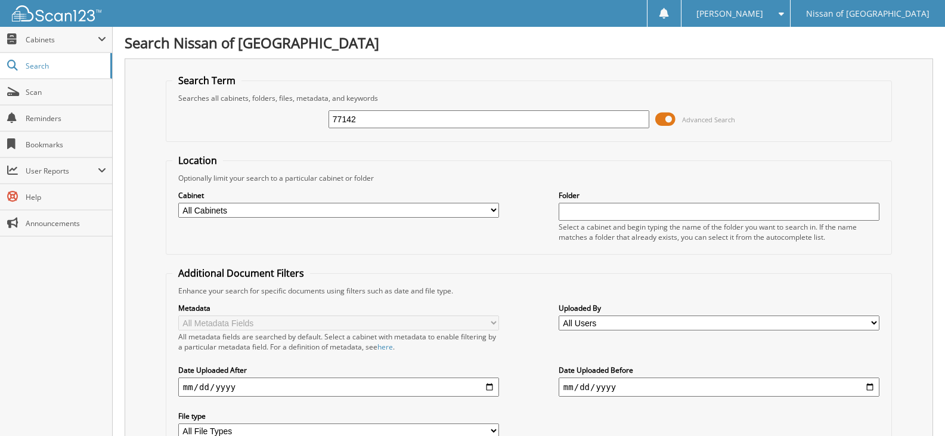
click at [668, 116] on span at bounding box center [665, 119] width 20 height 18
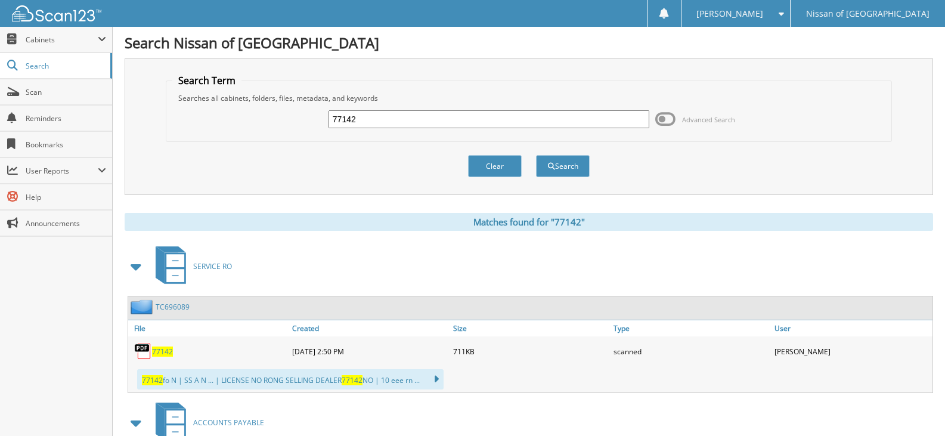
click at [371, 119] on input "77142" at bounding box center [488, 119] width 321 height 18
type input "77018"
click at [536, 155] on button "Search" at bounding box center [563, 166] width 54 height 22
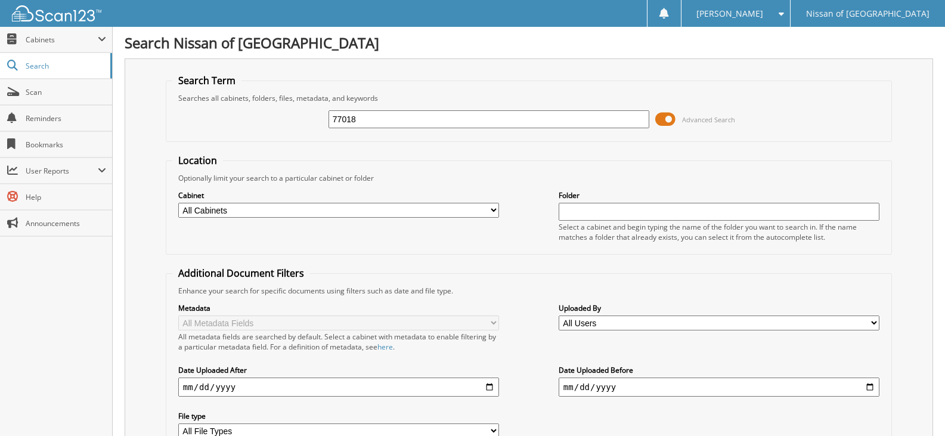
click at [662, 116] on span at bounding box center [665, 119] width 20 height 18
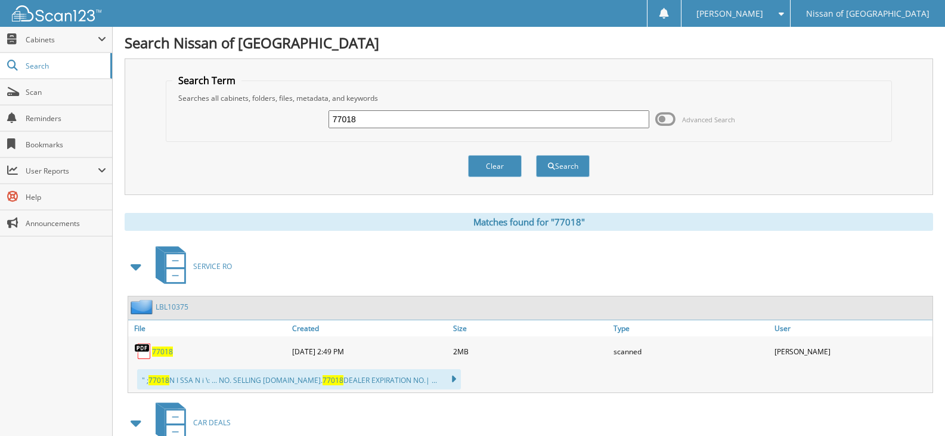
click at [373, 124] on input "77018" at bounding box center [488, 119] width 321 height 18
type input "77020"
click at [536, 155] on button "Search" at bounding box center [563, 166] width 54 height 22
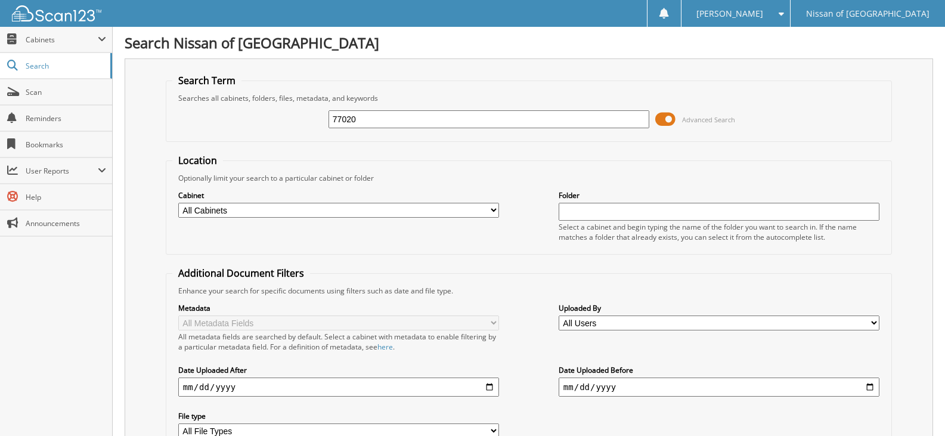
click at [391, 122] on input "77020" at bounding box center [488, 119] width 321 height 18
type input "77015"
click at [364, 121] on input "77015" at bounding box center [488, 119] width 321 height 18
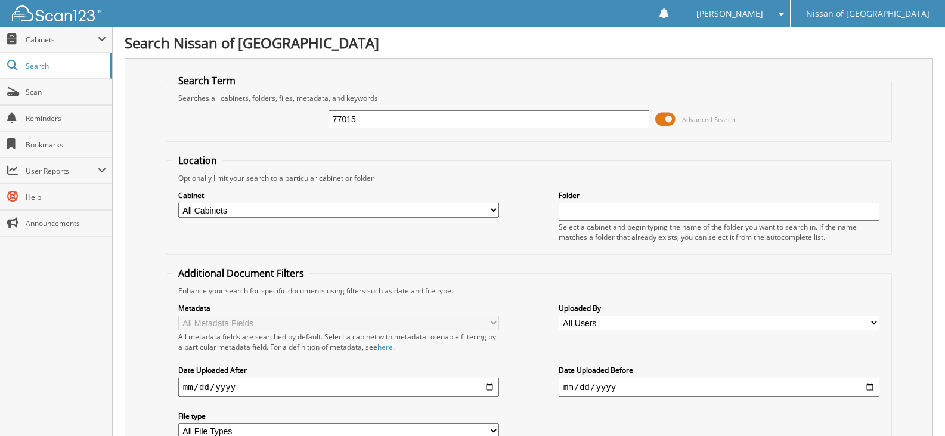
click at [364, 121] on input "77015" at bounding box center [488, 119] width 321 height 18
type input "77132"
click at [667, 120] on span at bounding box center [665, 119] width 20 height 18
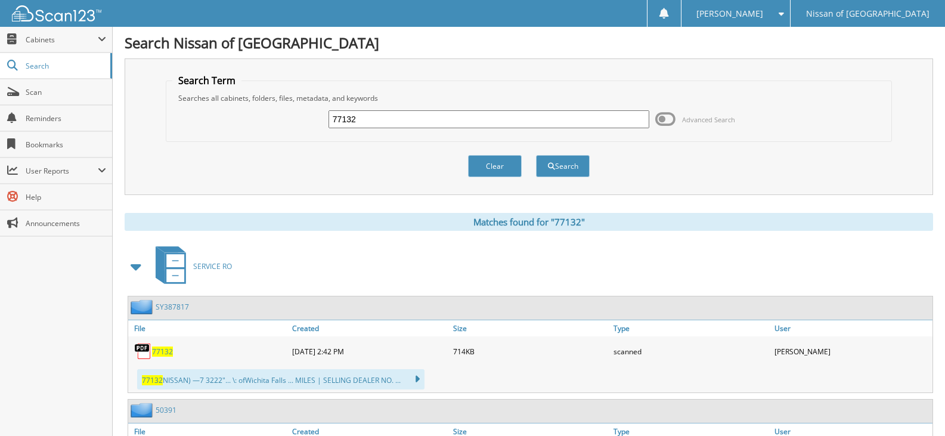
click at [389, 121] on input "77132" at bounding box center [488, 119] width 321 height 18
type input "77131"
click at [536, 155] on button "Search" at bounding box center [563, 166] width 54 height 22
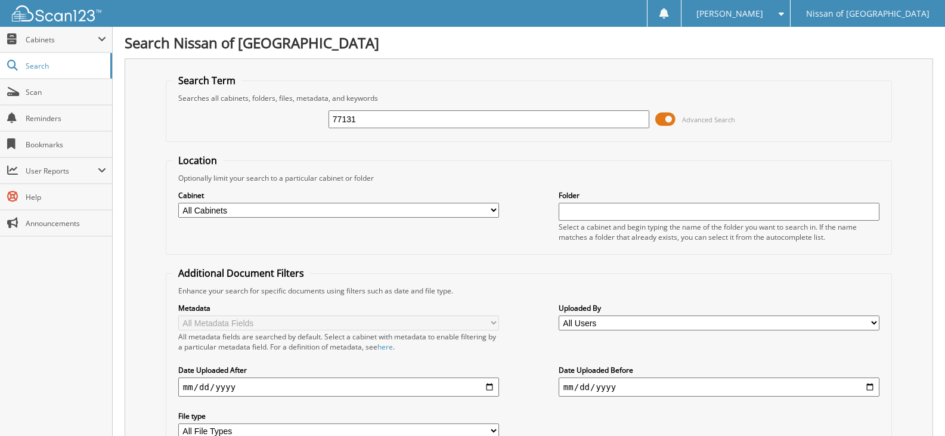
click at [664, 115] on span at bounding box center [665, 119] width 20 height 18
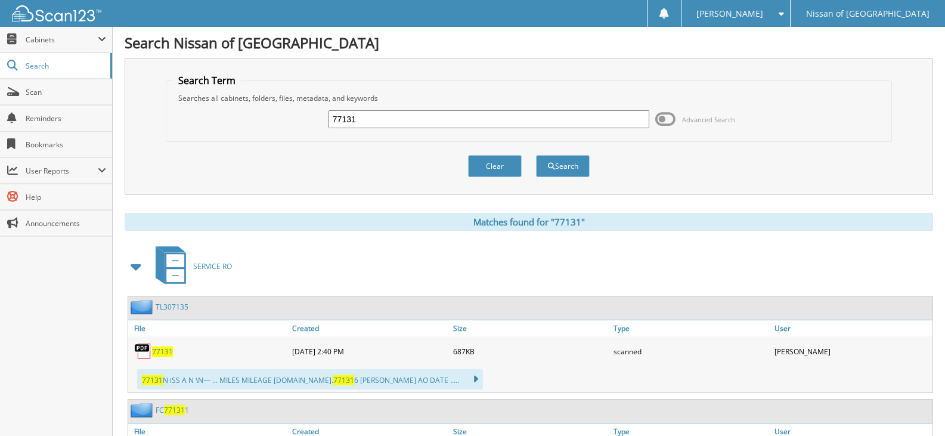
click at [358, 119] on input "77131" at bounding box center [488, 119] width 321 height 18
type input "77130"
click at [536, 155] on button "Search" at bounding box center [563, 166] width 54 height 22
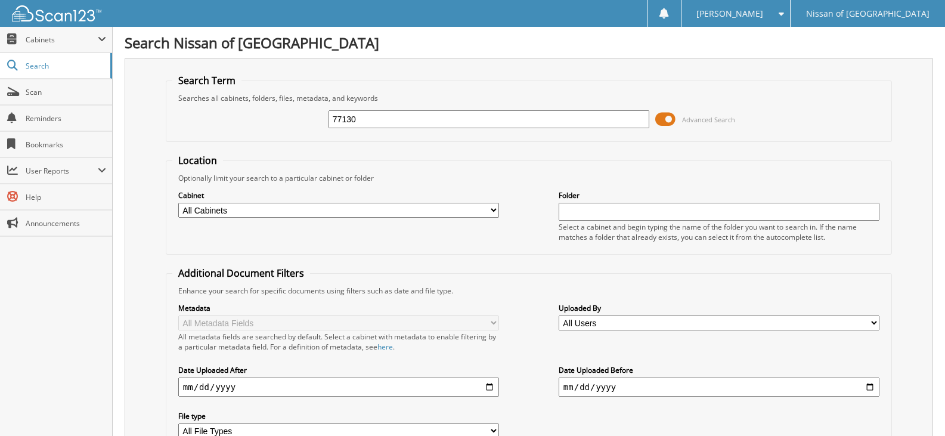
click at [670, 120] on span at bounding box center [665, 119] width 20 height 18
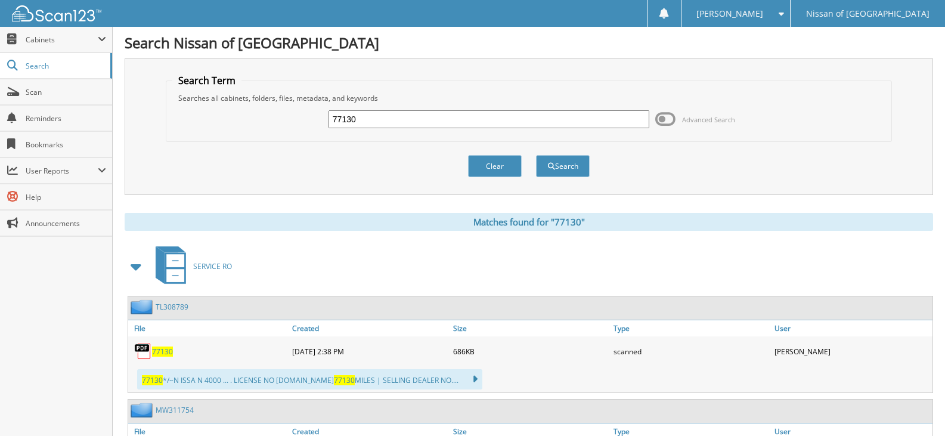
click at [392, 120] on input "77130" at bounding box center [488, 119] width 321 height 18
type input "77129"
click at [536, 155] on button "Search" at bounding box center [563, 166] width 54 height 22
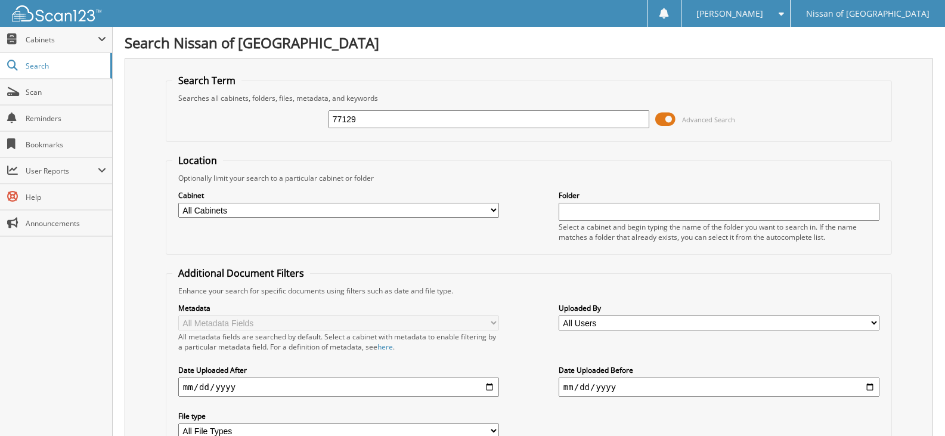
click at [663, 116] on span at bounding box center [665, 119] width 20 height 18
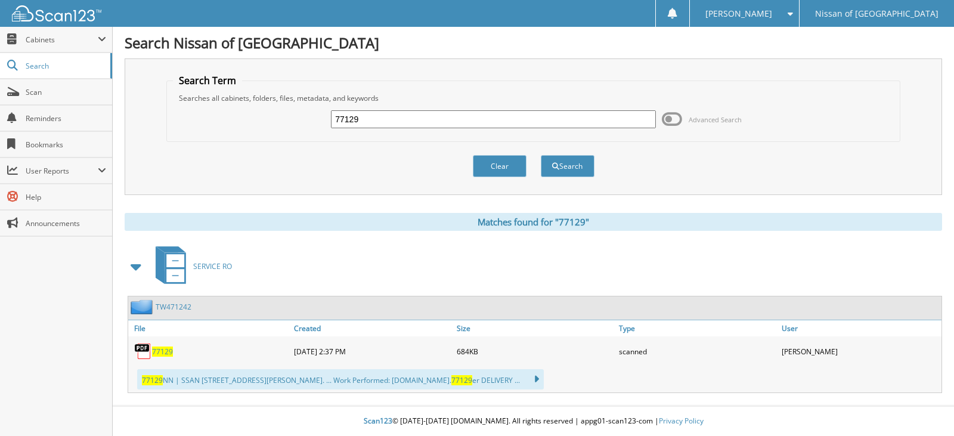
click at [368, 120] on input "77129" at bounding box center [493, 119] width 324 height 18
type input "77201"
click at [541, 155] on button "Search" at bounding box center [568, 166] width 54 height 22
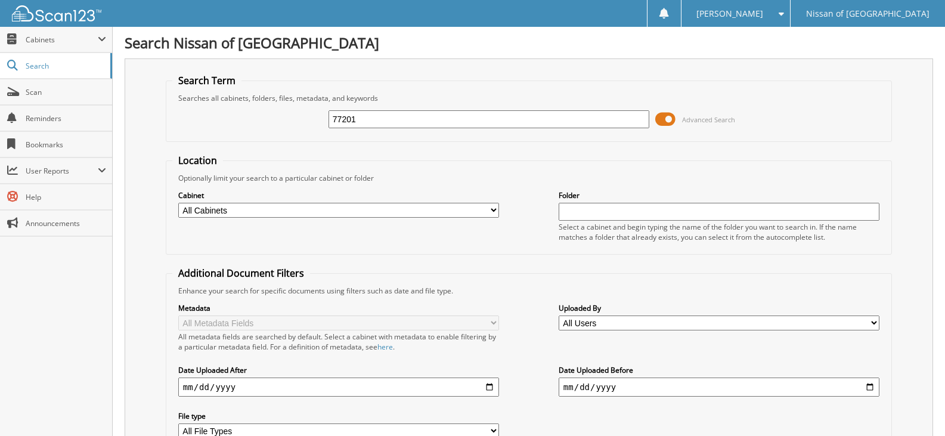
click at [667, 117] on span at bounding box center [665, 119] width 20 height 18
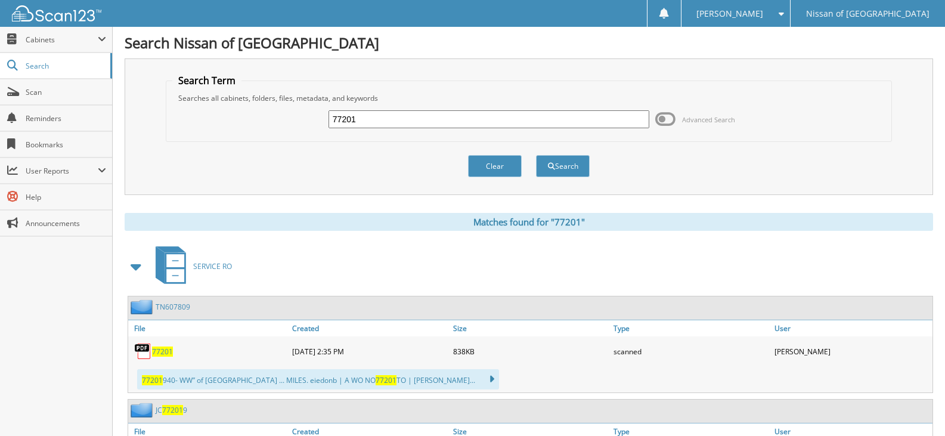
click at [365, 122] on input "77201" at bounding box center [488, 119] width 321 height 18
type input "77198"
click at [536, 155] on button "Search" at bounding box center [563, 166] width 54 height 22
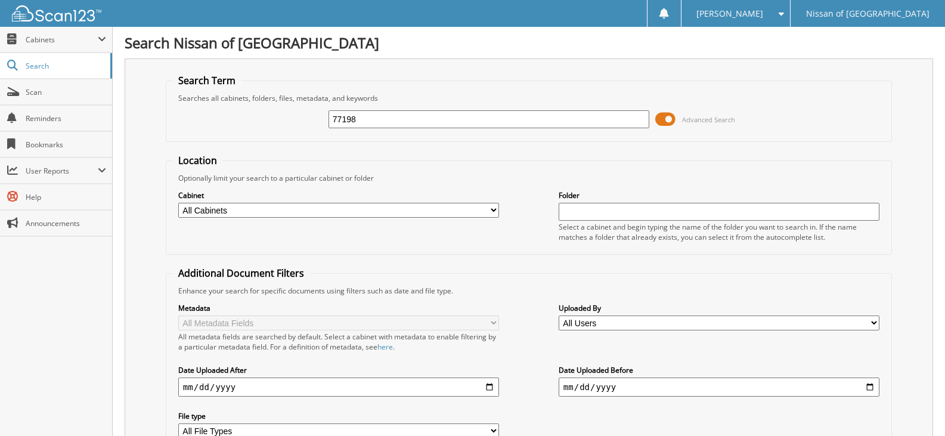
click at [658, 121] on span at bounding box center [665, 119] width 20 height 18
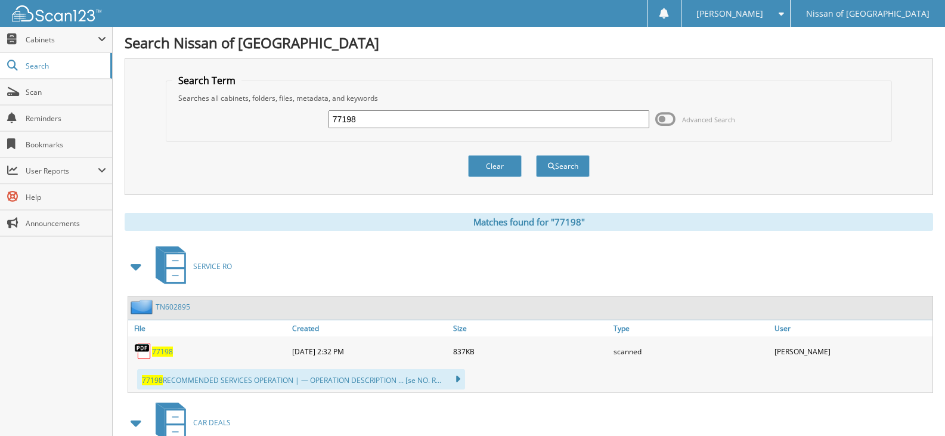
click at [378, 120] on input "77198" at bounding box center [488, 119] width 321 height 18
type input "77200"
click at [536, 155] on button "Search" at bounding box center [563, 166] width 54 height 22
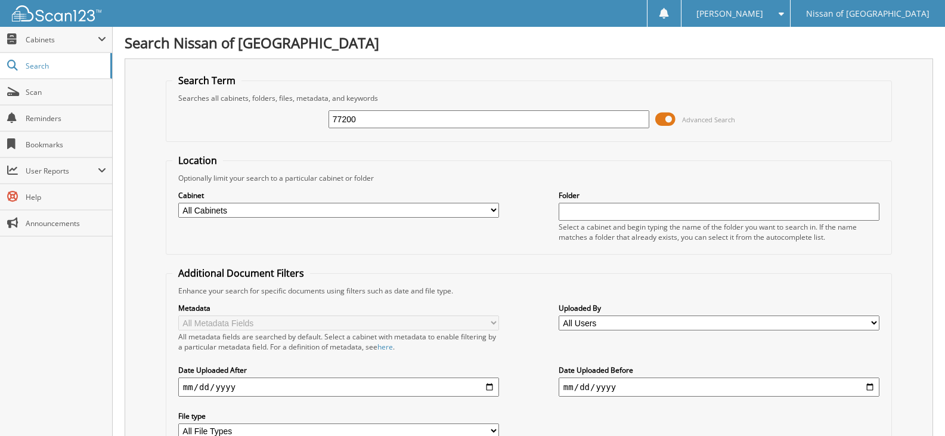
click at [669, 117] on span at bounding box center [665, 119] width 20 height 18
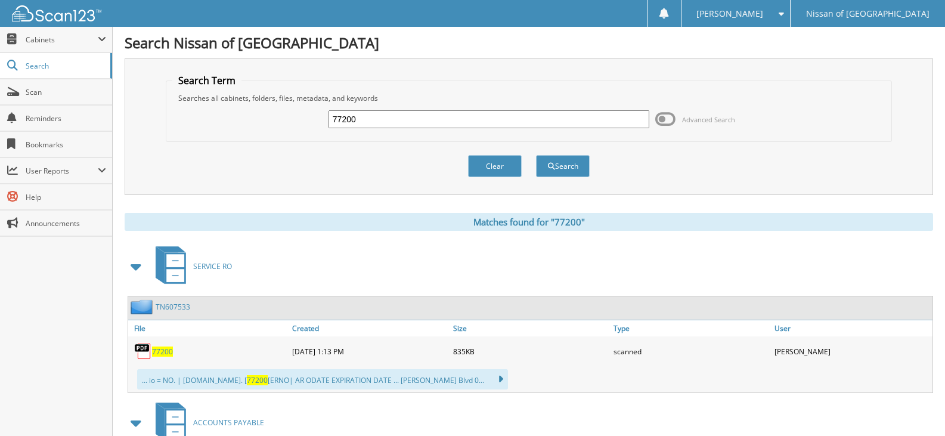
click at [374, 124] on input "77200" at bounding box center [488, 119] width 321 height 18
type input "77199"
click at [536, 155] on button "Search" at bounding box center [563, 166] width 54 height 22
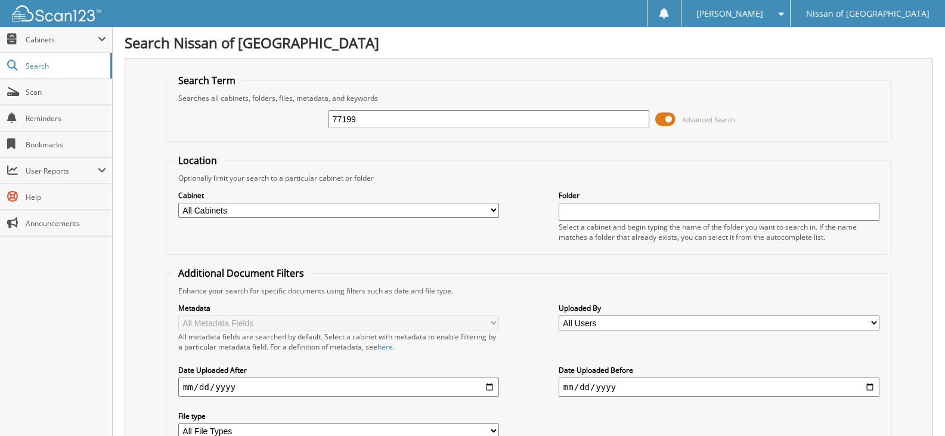
click at [666, 126] on span at bounding box center [665, 119] width 20 height 18
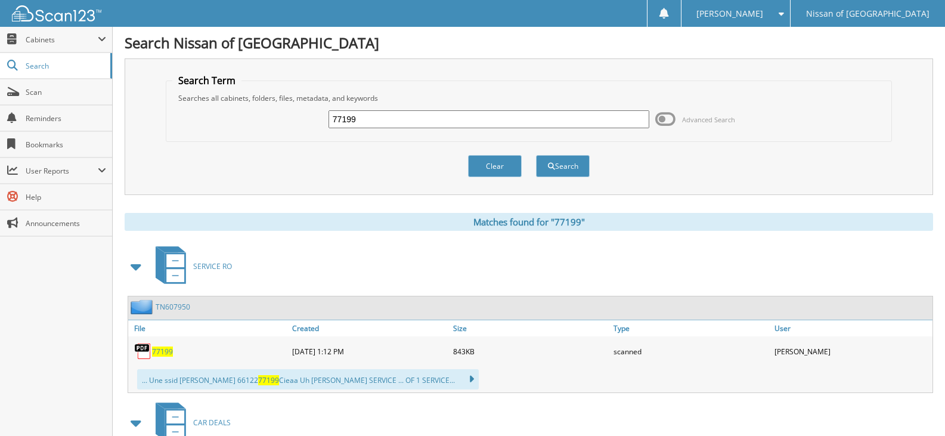
click at [358, 126] on input "77199" at bounding box center [488, 119] width 321 height 18
type input "77194"
click at [536, 155] on button "Search" at bounding box center [563, 166] width 54 height 22
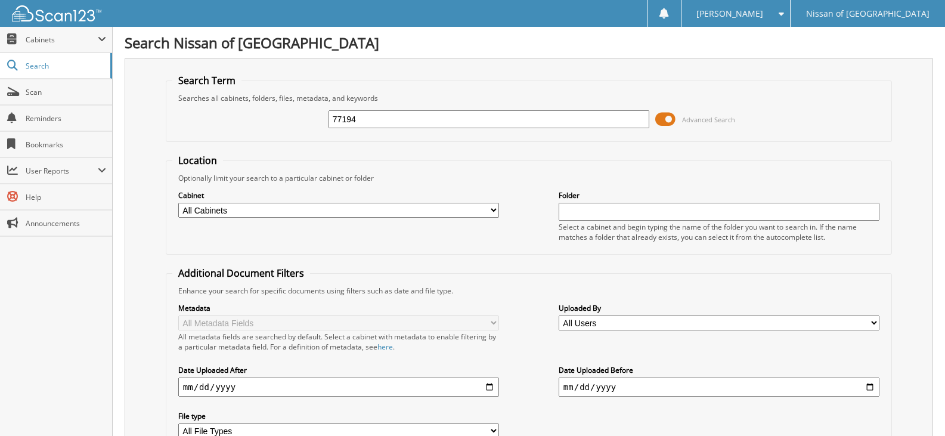
click at [672, 118] on span at bounding box center [665, 119] width 20 height 18
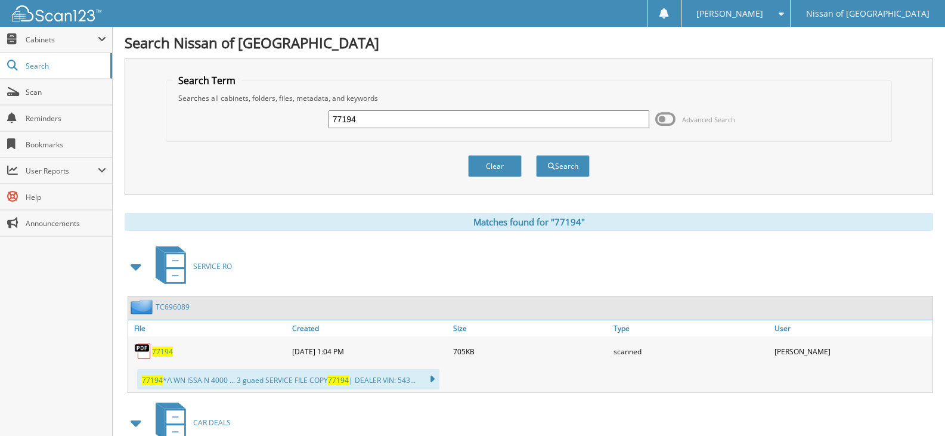
click at [369, 123] on input "77194" at bounding box center [488, 119] width 321 height 18
type input "77193"
click at [536, 155] on button "Search" at bounding box center [563, 166] width 54 height 22
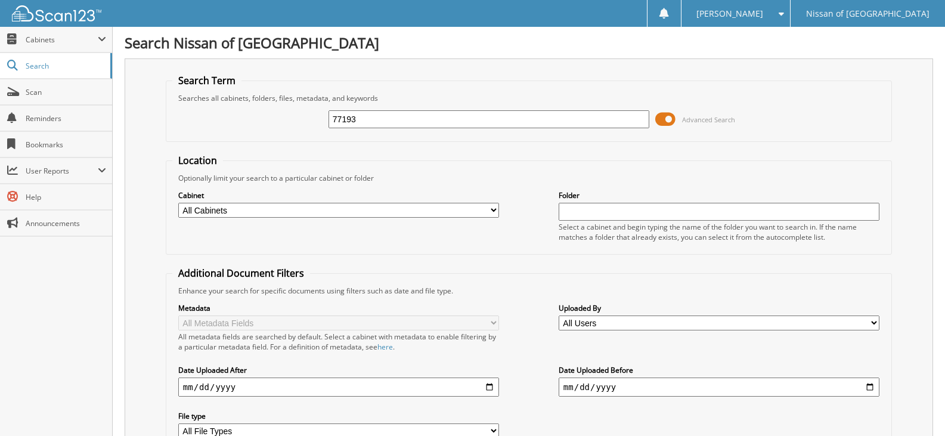
click at [663, 120] on span at bounding box center [665, 119] width 20 height 18
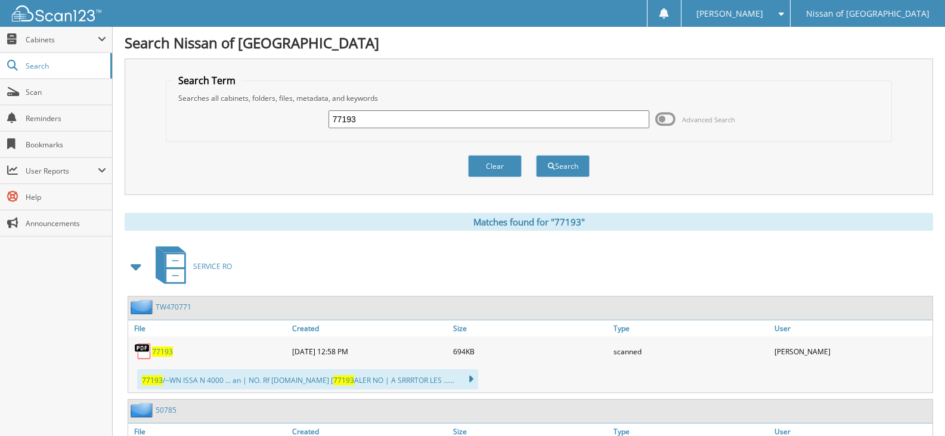
drag, startPoint x: 663, startPoint y: 120, endPoint x: 303, endPoint y: 144, distance: 360.7
click at [250, 129] on div "77193 Advanced Search" at bounding box center [528, 119] width 713 height 32
click at [354, 121] on input "77193" at bounding box center [488, 119] width 321 height 18
type input "77182"
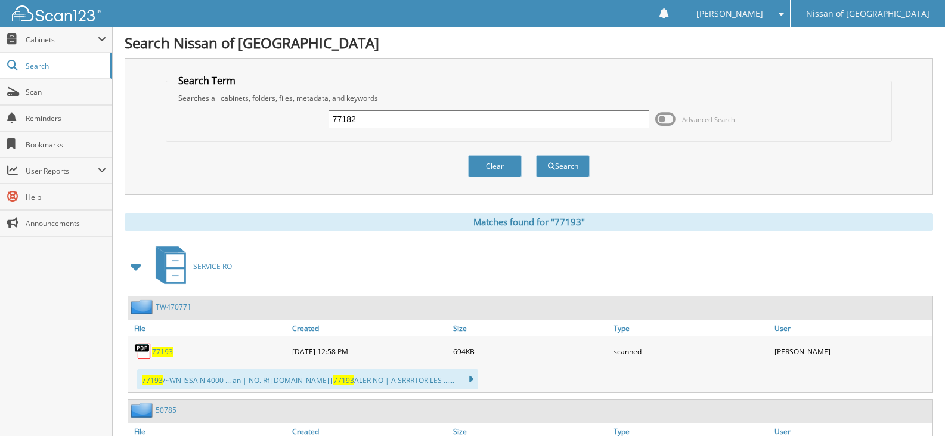
click at [536, 155] on button "Search" at bounding box center [563, 166] width 54 height 22
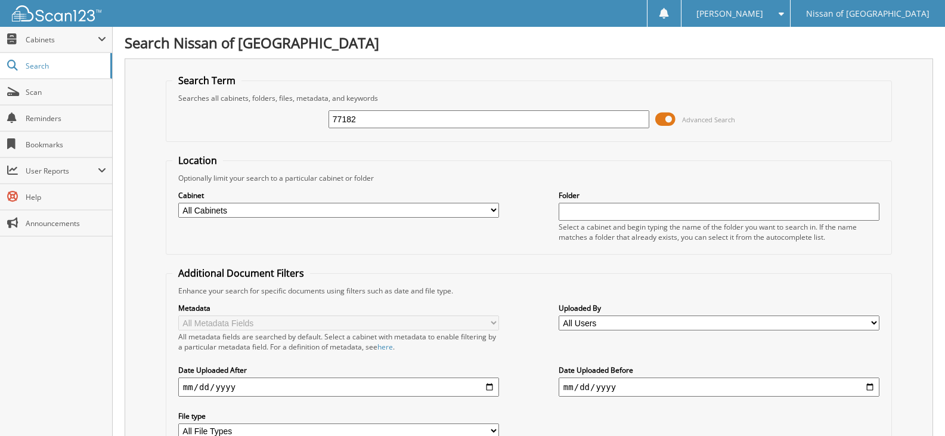
click at [662, 120] on span at bounding box center [665, 119] width 20 height 18
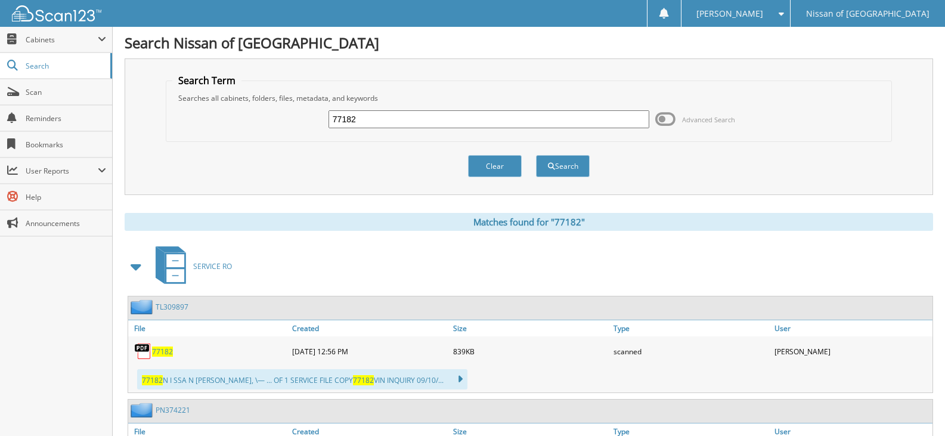
click at [381, 120] on input "77182" at bounding box center [488, 119] width 321 height 18
type input "77181"
click at [536, 155] on button "Search" at bounding box center [563, 166] width 54 height 22
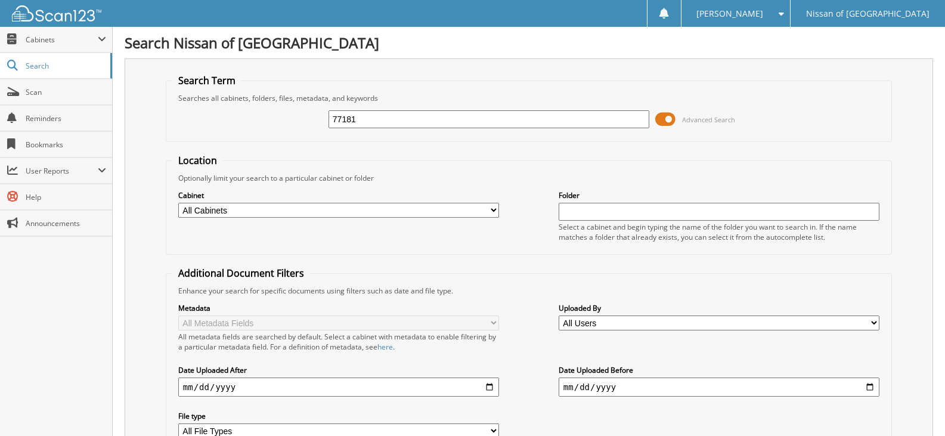
click at [667, 124] on span at bounding box center [665, 119] width 20 height 18
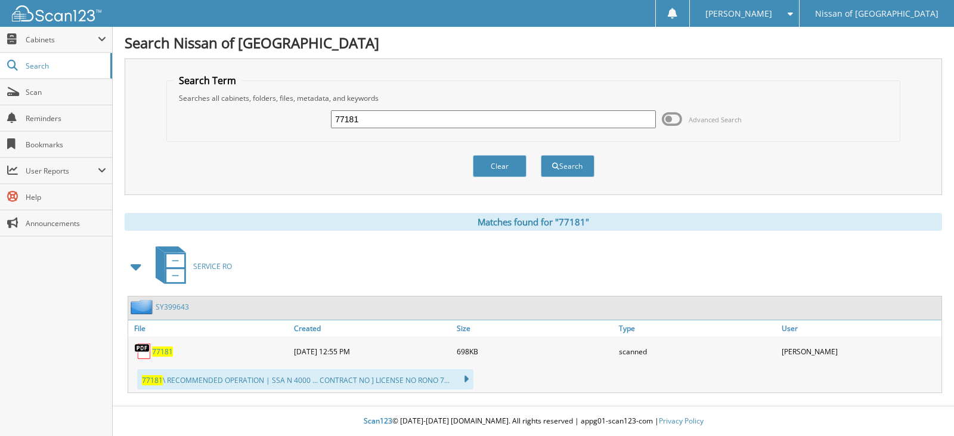
click at [379, 127] on input "77181" at bounding box center [493, 119] width 324 height 18
type input "77180"
click at [541, 155] on button "Search" at bounding box center [568, 166] width 54 height 22
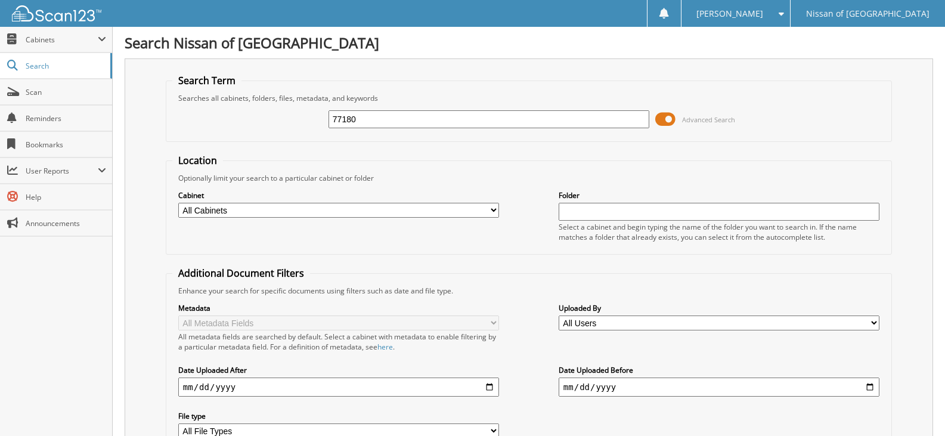
click at [666, 116] on span at bounding box center [665, 119] width 20 height 18
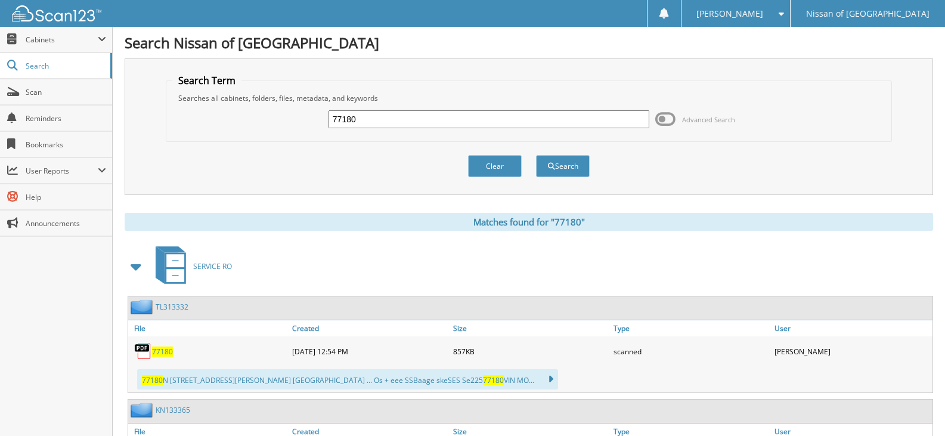
click at [383, 129] on div "77180 Advanced Search" at bounding box center [528, 119] width 713 height 32
click at [375, 113] on input "77180" at bounding box center [488, 119] width 321 height 18
type input "77179"
click at [536, 155] on button "Search" at bounding box center [563, 166] width 54 height 22
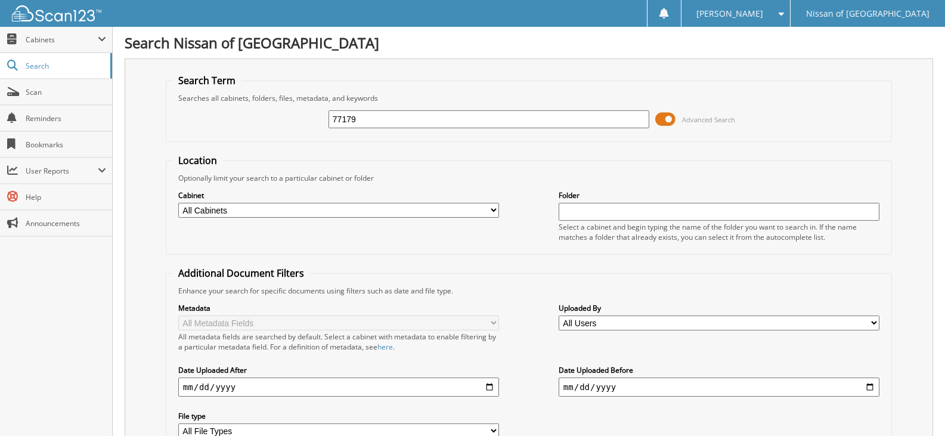
click at [669, 119] on span at bounding box center [665, 119] width 20 height 18
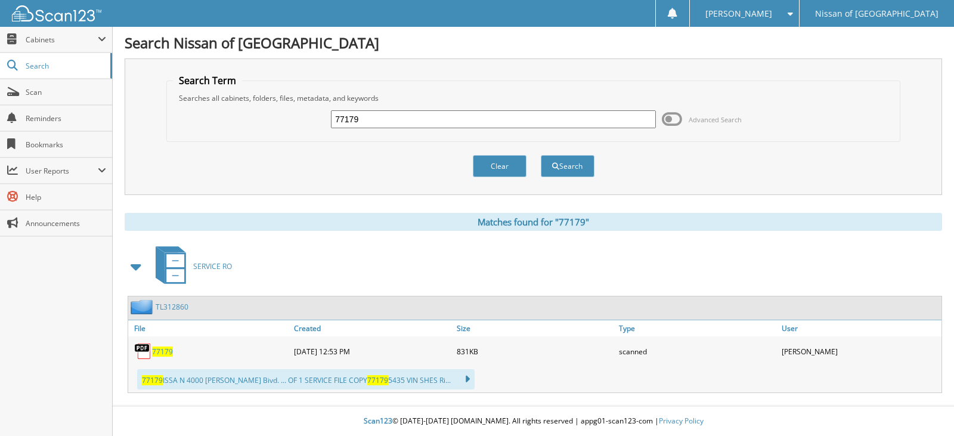
click at [361, 124] on input "77179" at bounding box center [493, 119] width 324 height 18
type input "77178"
click at [541, 155] on button "Search" at bounding box center [568, 166] width 54 height 22
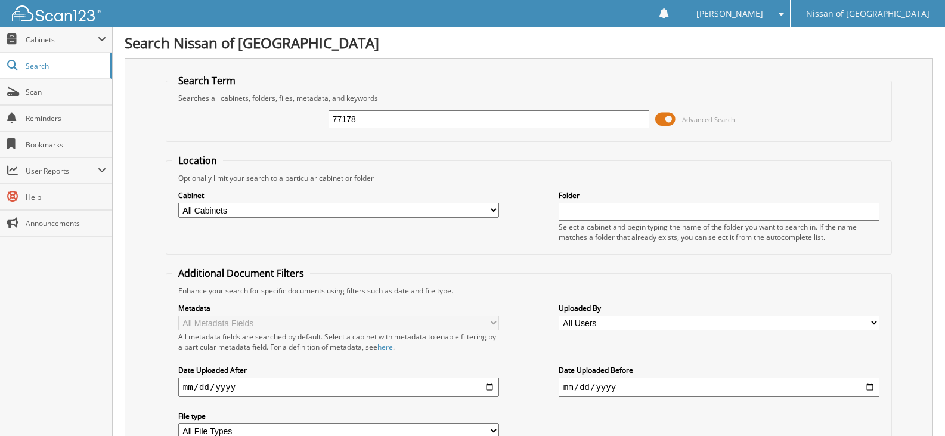
click at [664, 119] on span at bounding box center [665, 119] width 20 height 18
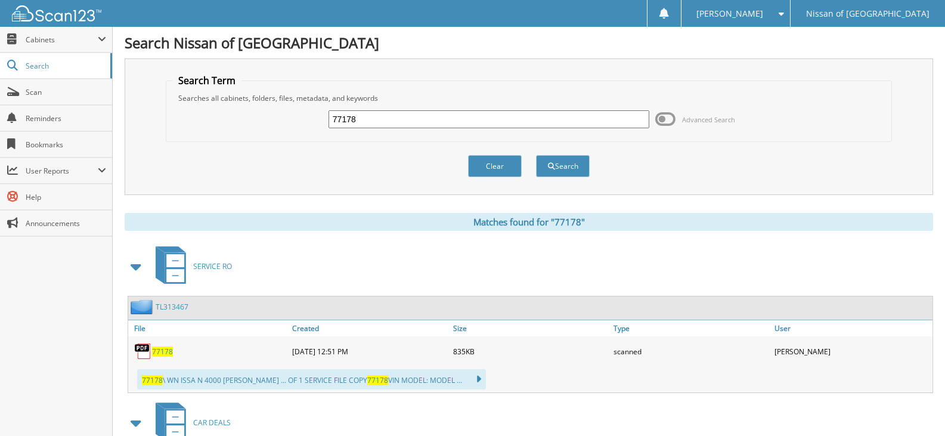
click at [374, 126] on input "77178" at bounding box center [488, 119] width 321 height 18
type input "77176"
click at [536, 155] on button "Search" at bounding box center [563, 166] width 54 height 22
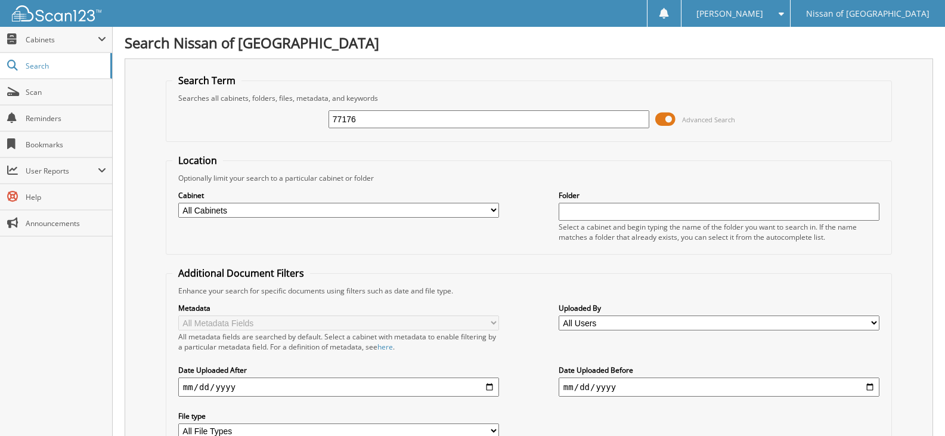
click at [666, 123] on span at bounding box center [665, 119] width 20 height 18
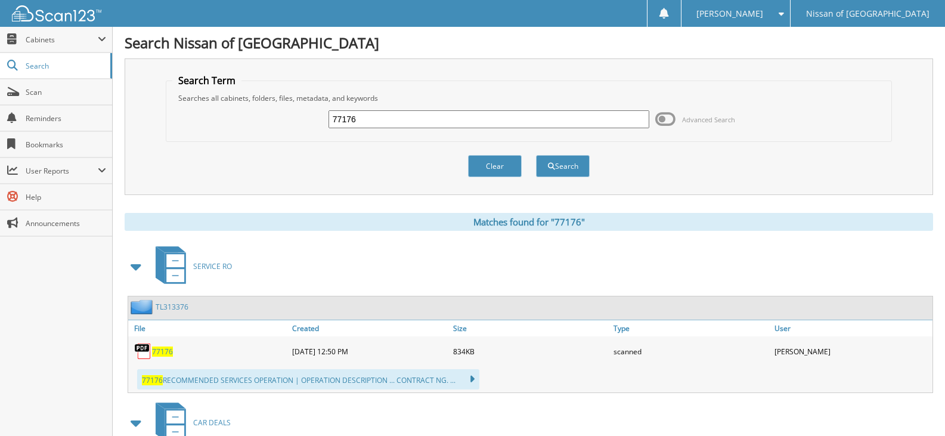
drag, startPoint x: 367, startPoint y: 350, endPoint x: 201, endPoint y: 163, distance: 250.0
click at [201, 163] on div "Clear Search" at bounding box center [529, 166] width 726 height 48
click at [394, 120] on input "77176" at bounding box center [488, 119] width 321 height 18
type input "77097"
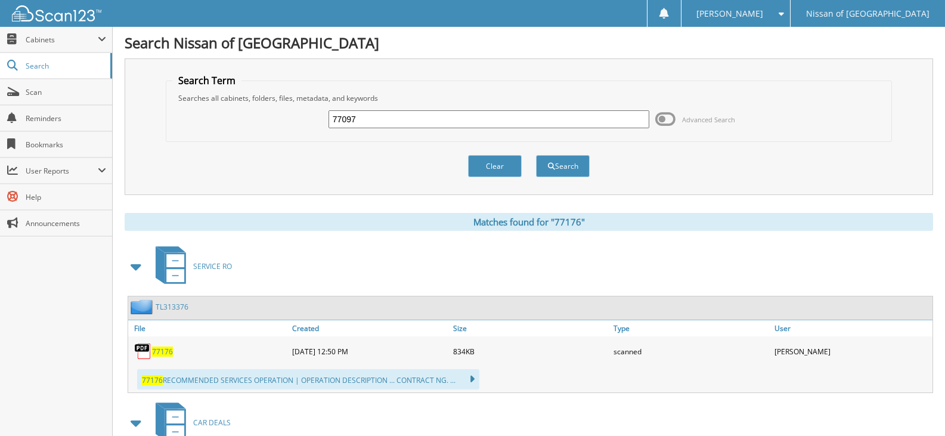
click at [536, 155] on button "Search" at bounding box center [563, 166] width 54 height 22
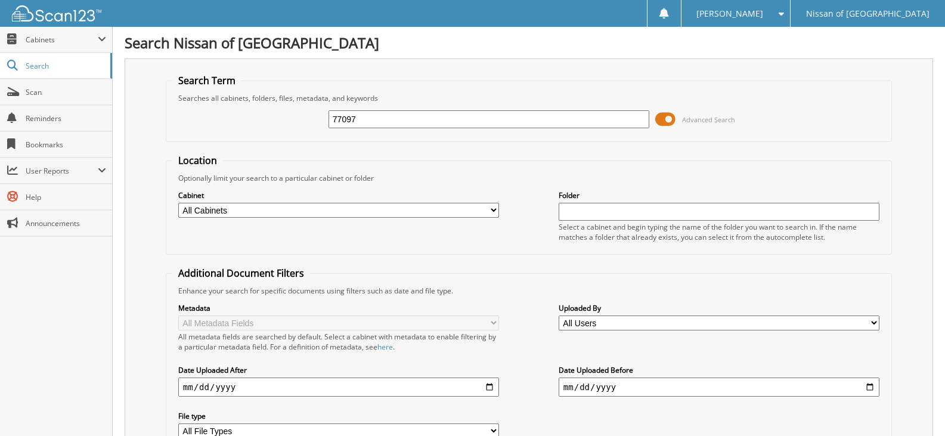
click at [669, 122] on span at bounding box center [665, 119] width 20 height 18
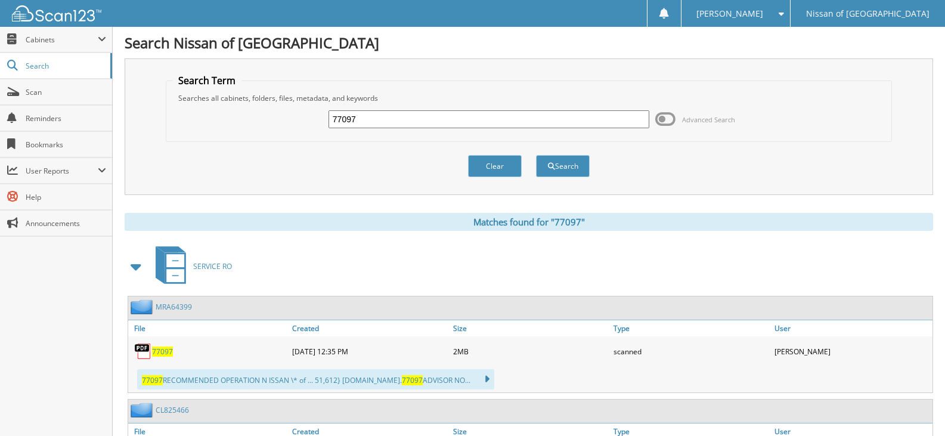
click at [364, 120] on input "77097" at bounding box center [488, 119] width 321 height 18
type input "77115"
click at [536, 155] on button "Search" at bounding box center [563, 166] width 54 height 22
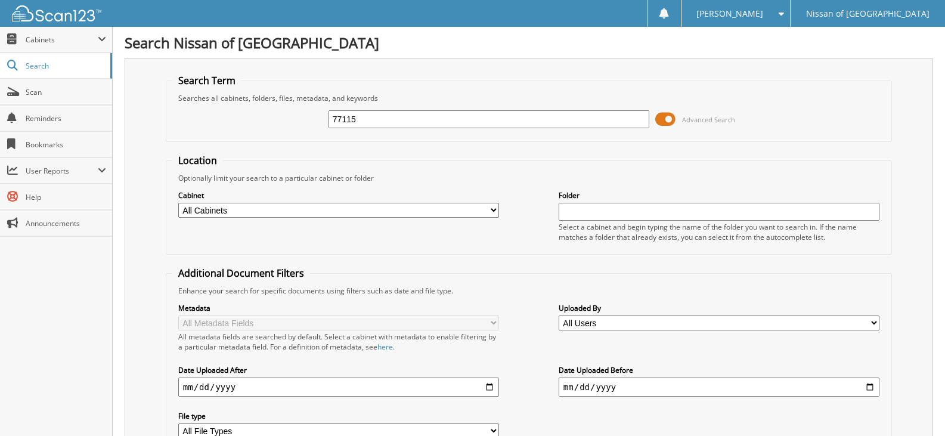
click at [663, 117] on span at bounding box center [665, 119] width 20 height 18
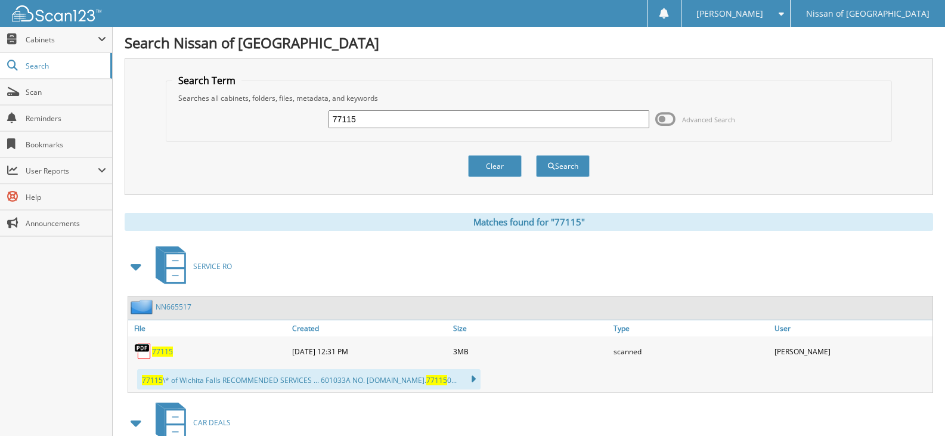
click at [376, 125] on input "77115" at bounding box center [488, 119] width 321 height 18
type input "77183"
click at [536, 155] on button "Search" at bounding box center [563, 166] width 54 height 22
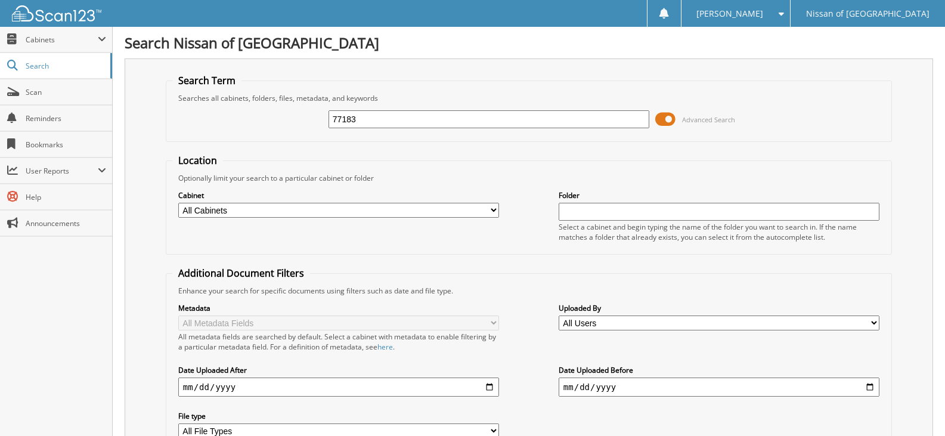
click at [659, 117] on span at bounding box center [665, 119] width 20 height 18
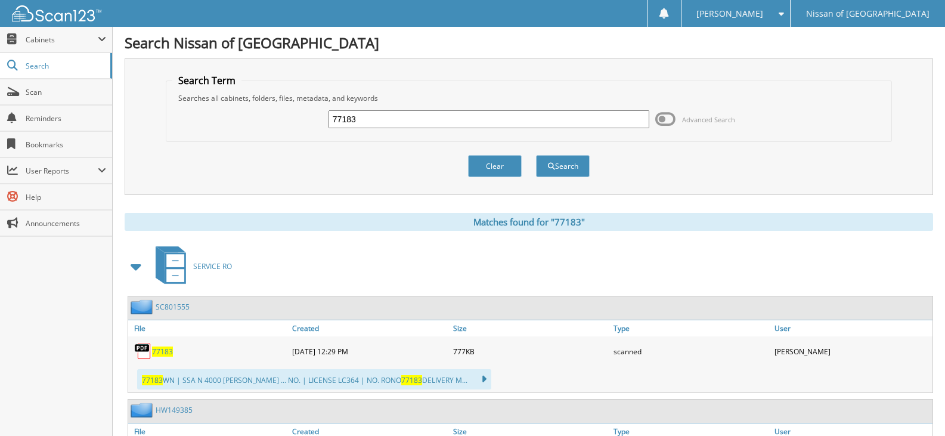
click at [371, 123] on input "77183" at bounding box center [488, 119] width 321 height 18
type input "77039"
click at [536, 155] on button "Search" at bounding box center [563, 166] width 54 height 22
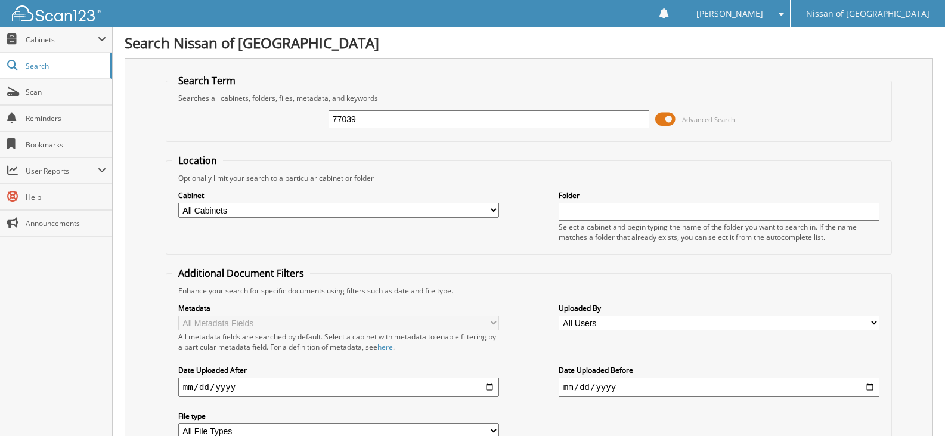
click at [665, 126] on span at bounding box center [665, 119] width 20 height 18
